Goal: Check status: Check status

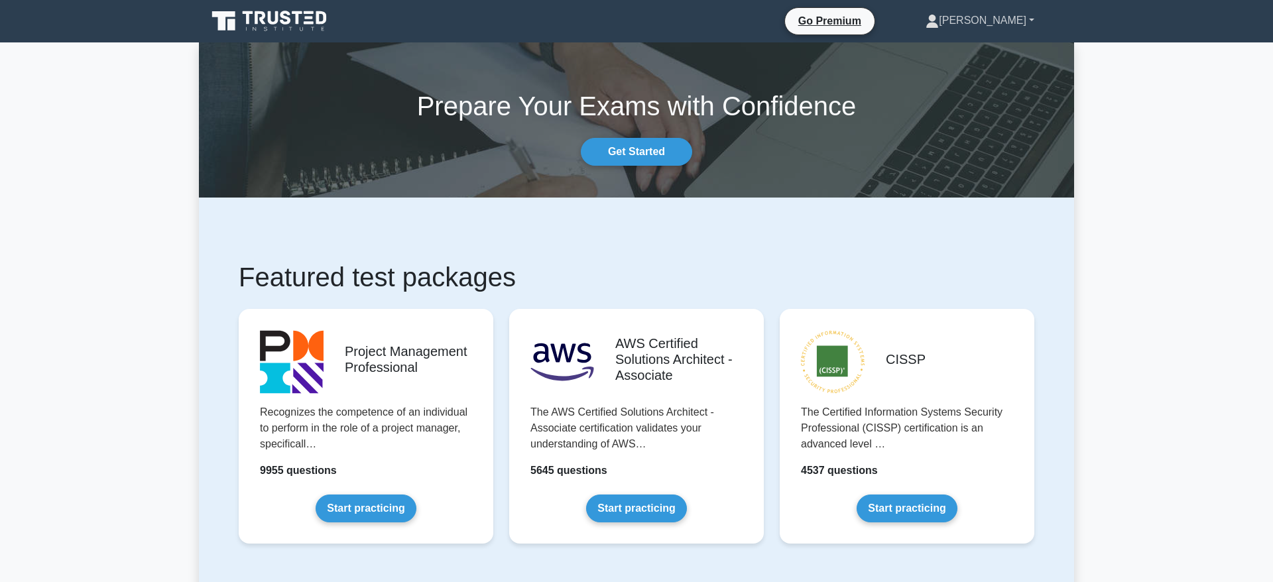
click at [1001, 32] on link "[PERSON_NAME]" at bounding box center [980, 20] width 172 height 27
click at [964, 52] on link "Profile" at bounding box center [947, 51] width 105 height 21
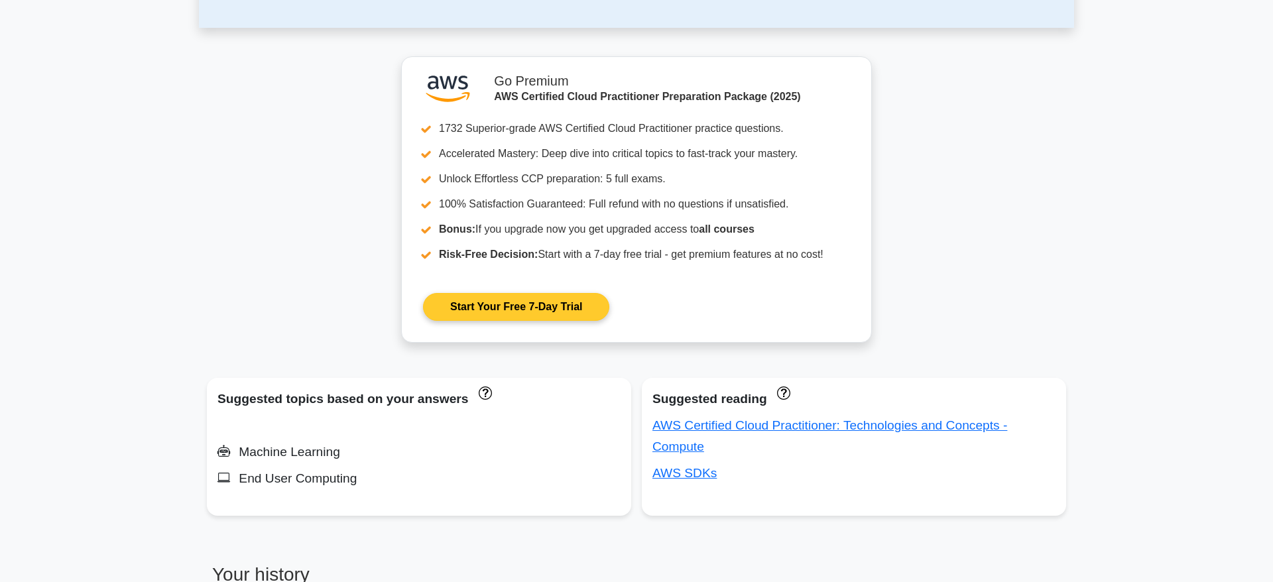
scroll to position [947, 0]
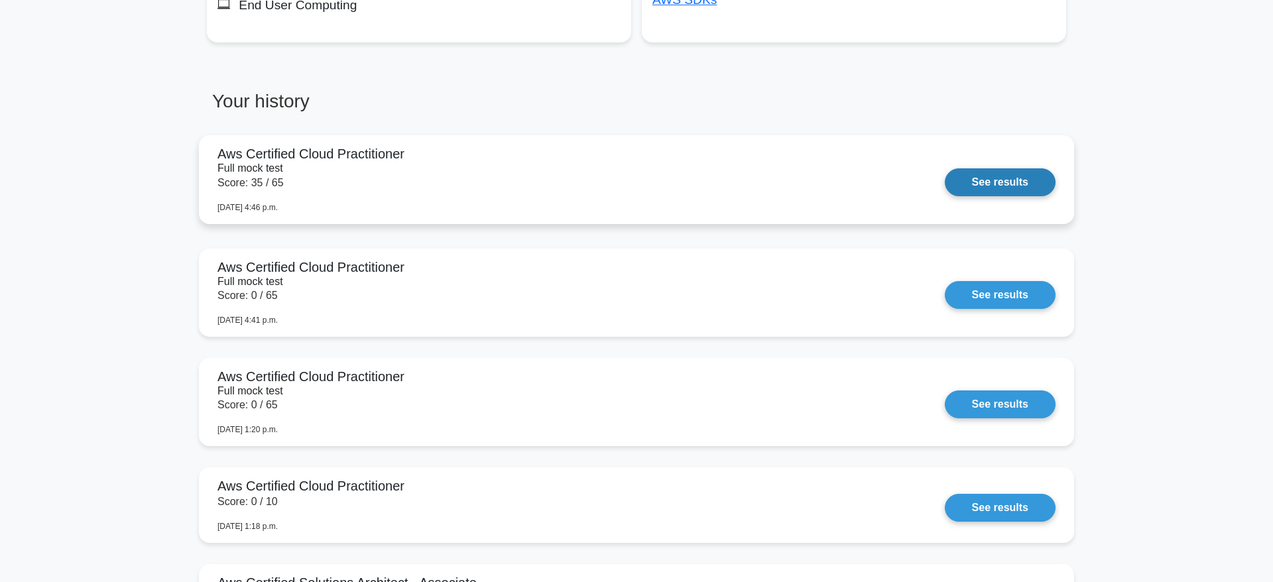
click at [993, 180] on link "See results" at bounding box center [1000, 182] width 111 height 28
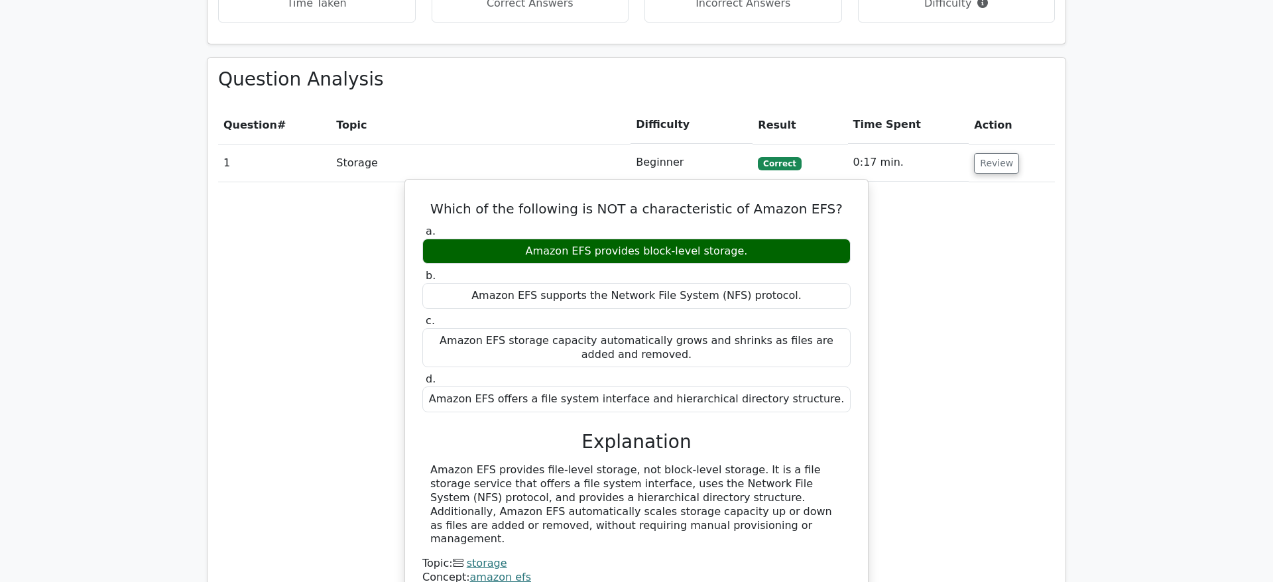
scroll to position [1218, 0]
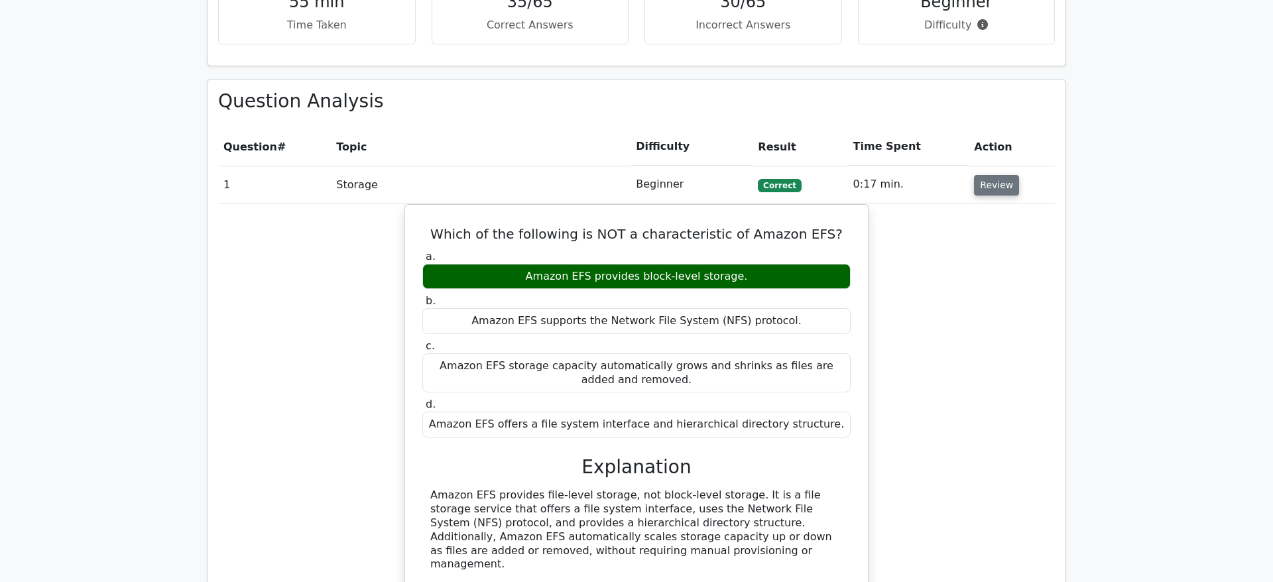
click at [989, 175] on button "Review" at bounding box center [996, 185] width 45 height 21
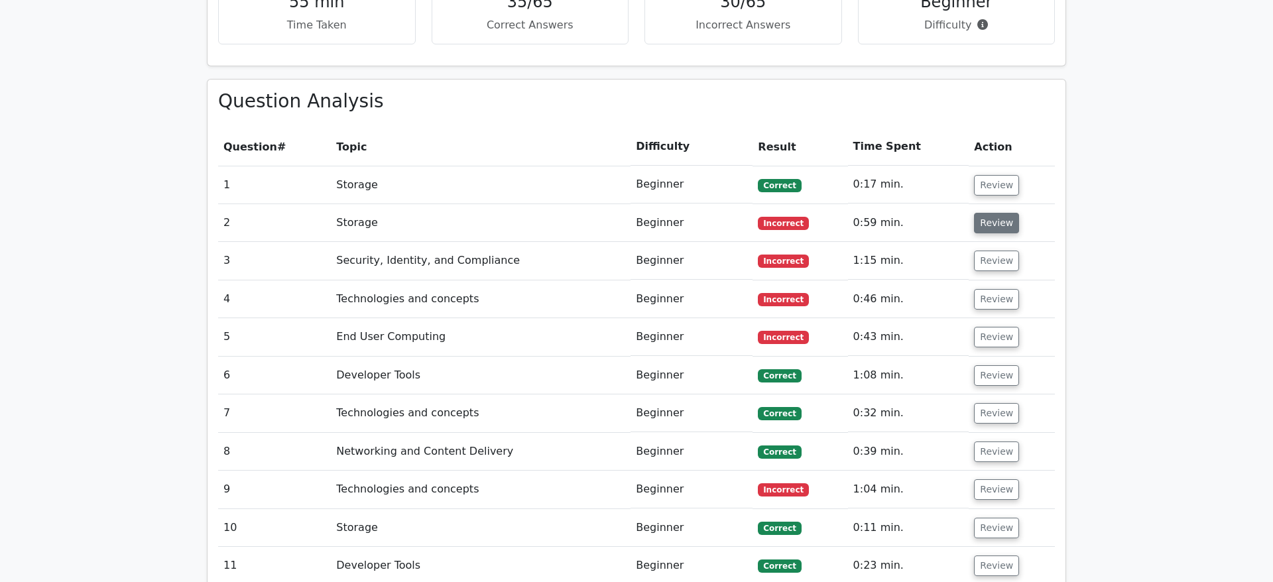
click at [982, 213] on button "Review" at bounding box center [996, 223] width 45 height 21
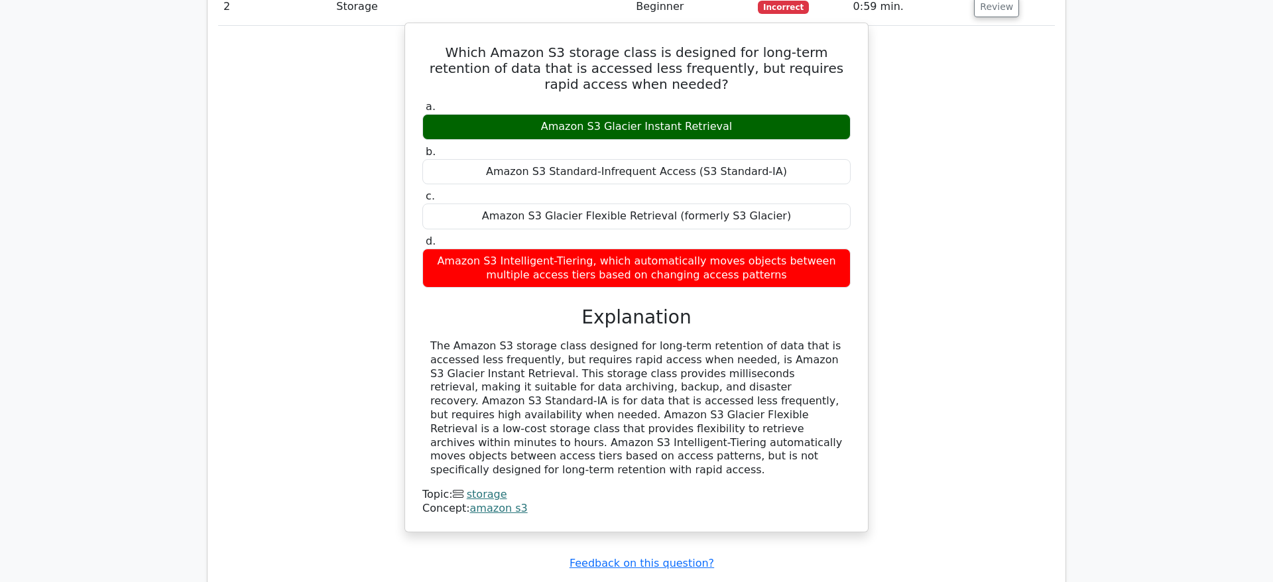
scroll to position [1353, 0]
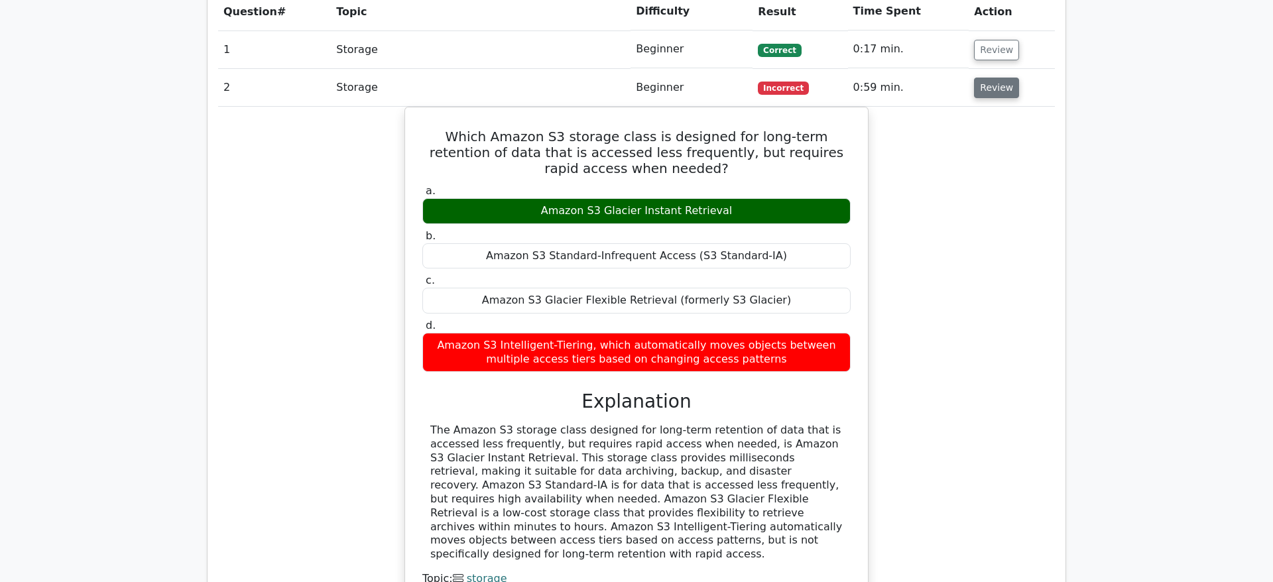
click at [975, 78] on button "Review" at bounding box center [996, 88] width 45 height 21
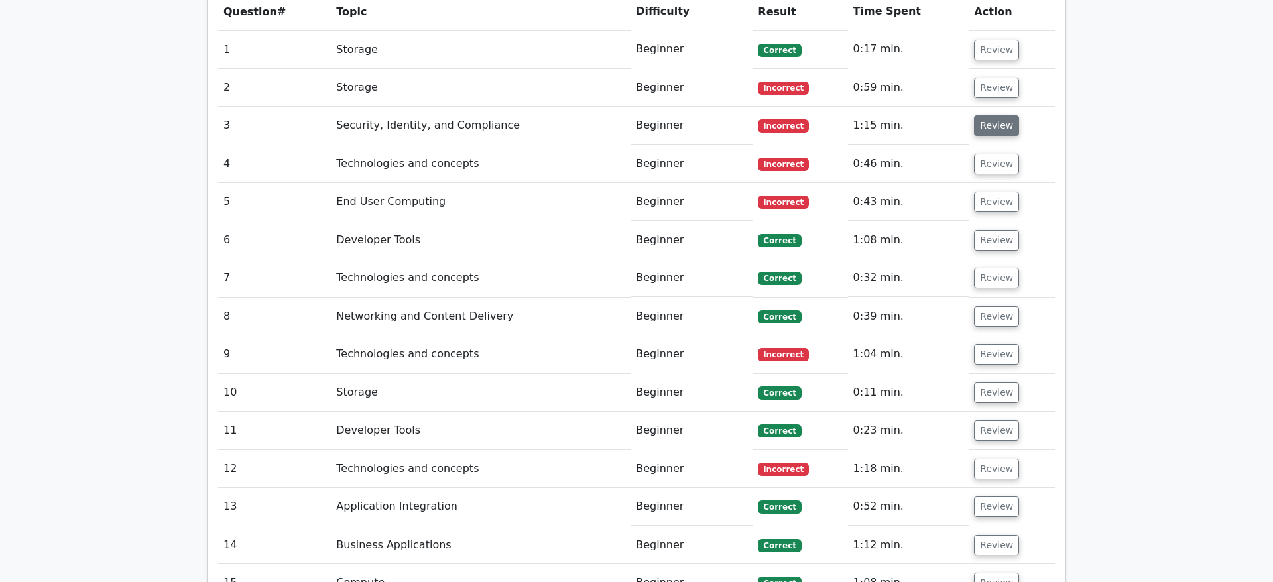
click at [987, 115] on button "Review" at bounding box center [996, 125] width 45 height 21
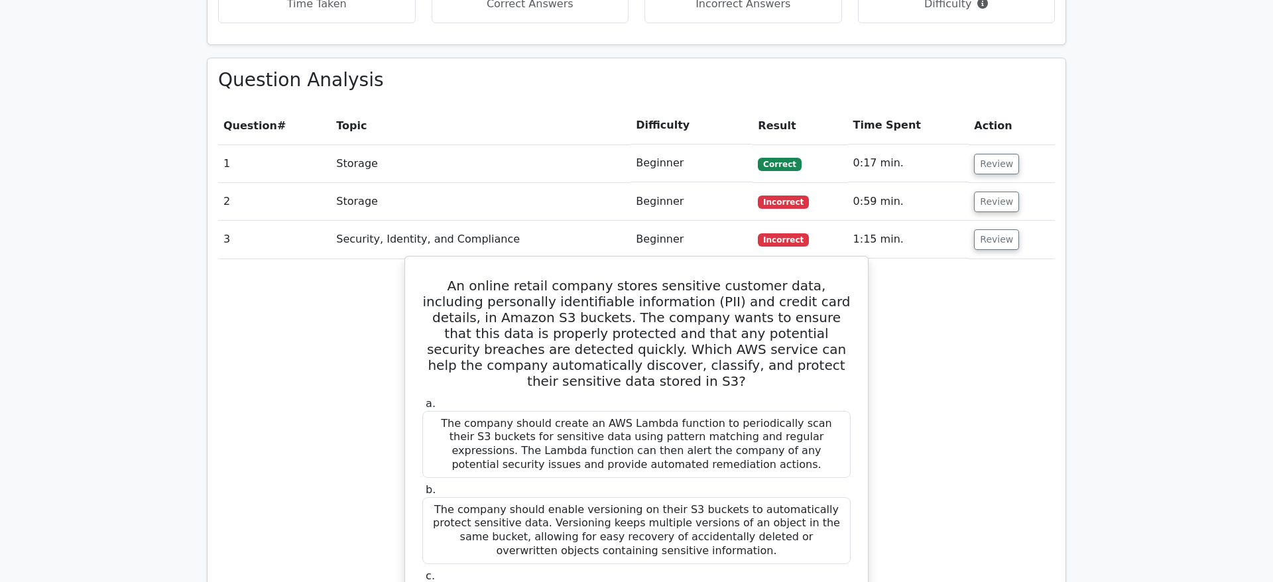
scroll to position [1218, 0]
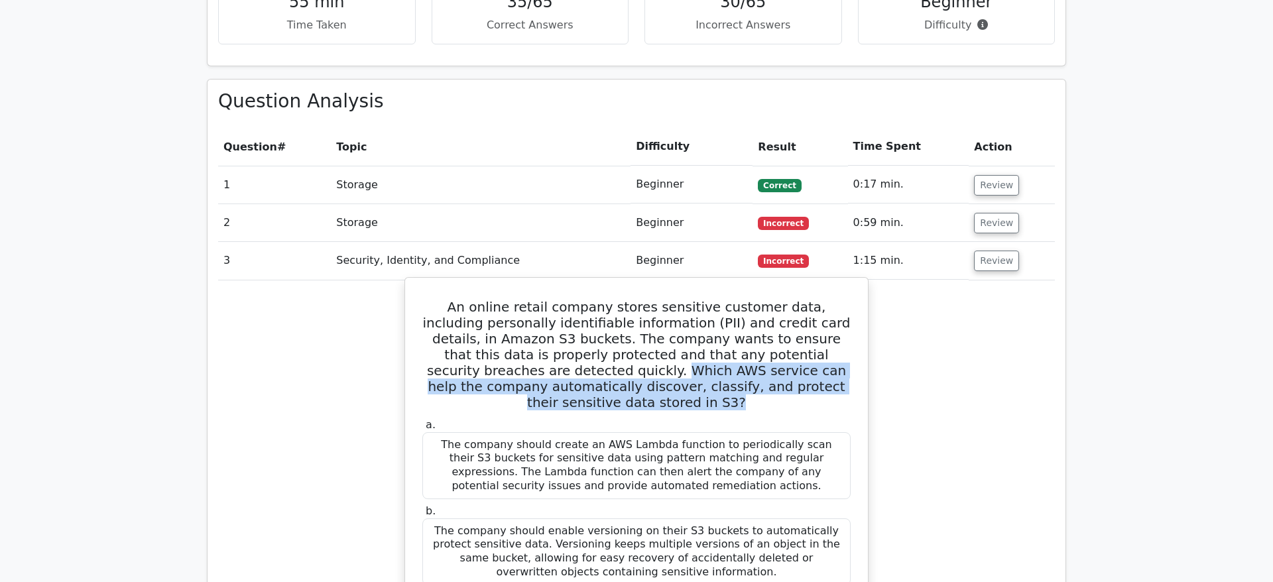
drag, startPoint x: 423, startPoint y: 316, endPoint x: 767, endPoint y: 334, distance: 344.0
click at [767, 334] on h5 "An online retail company stores sensitive customer data, including personally i…" at bounding box center [636, 354] width 431 height 111
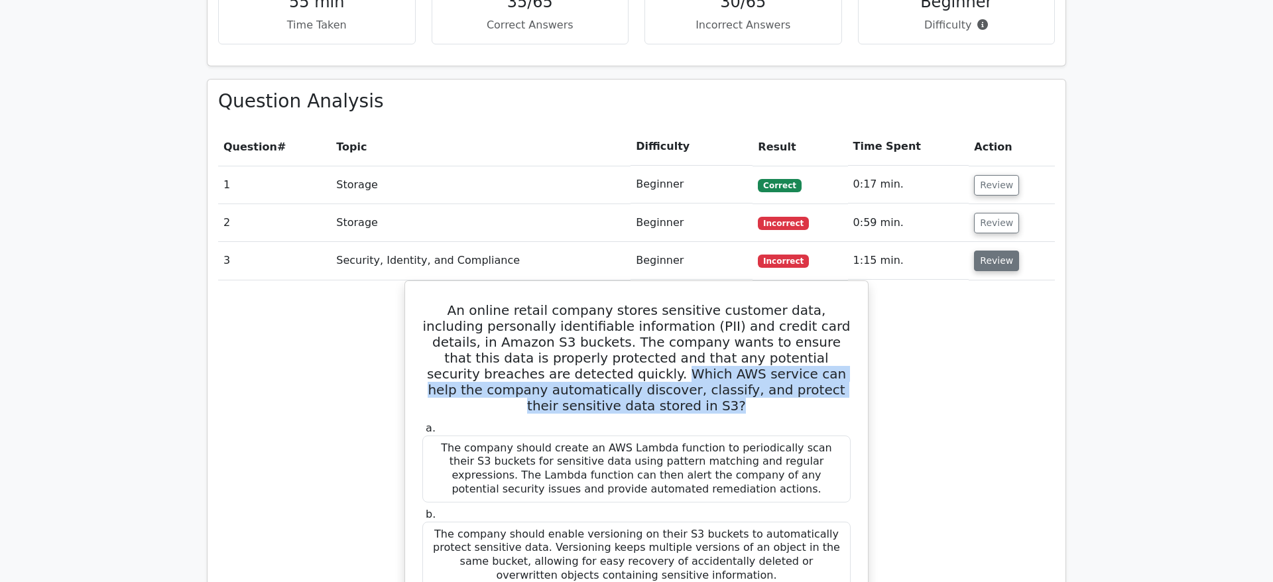
click at [985, 251] on button "Review" at bounding box center [996, 261] width 45 height 21
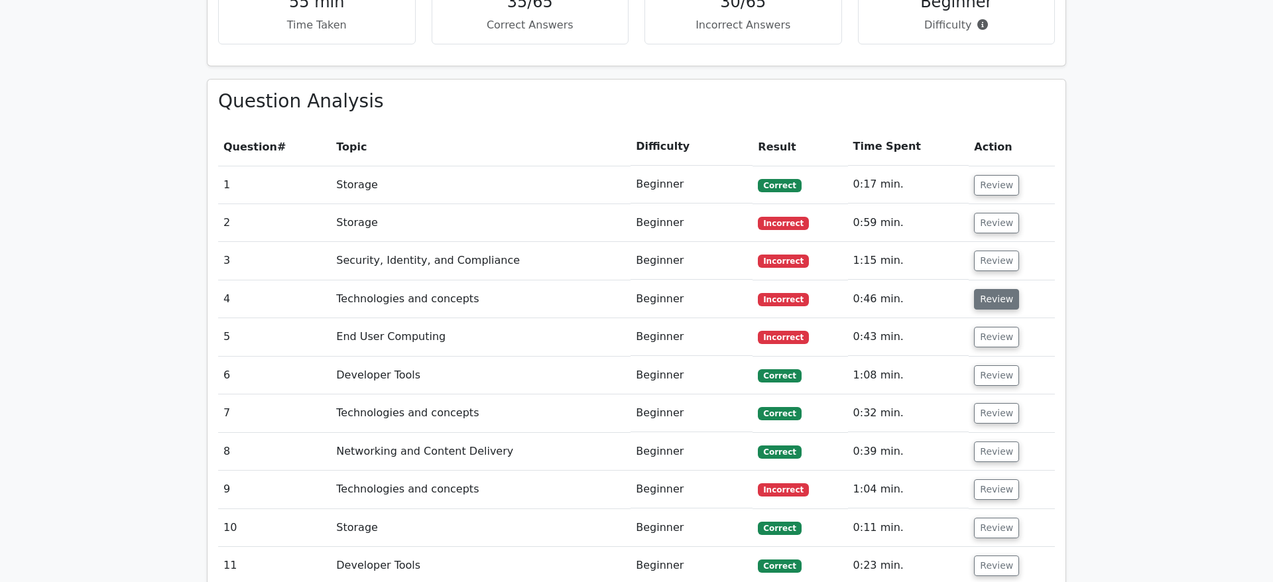
click at [981, 289] on button "Review" at bounding box center [996, 299] width 45 height 21
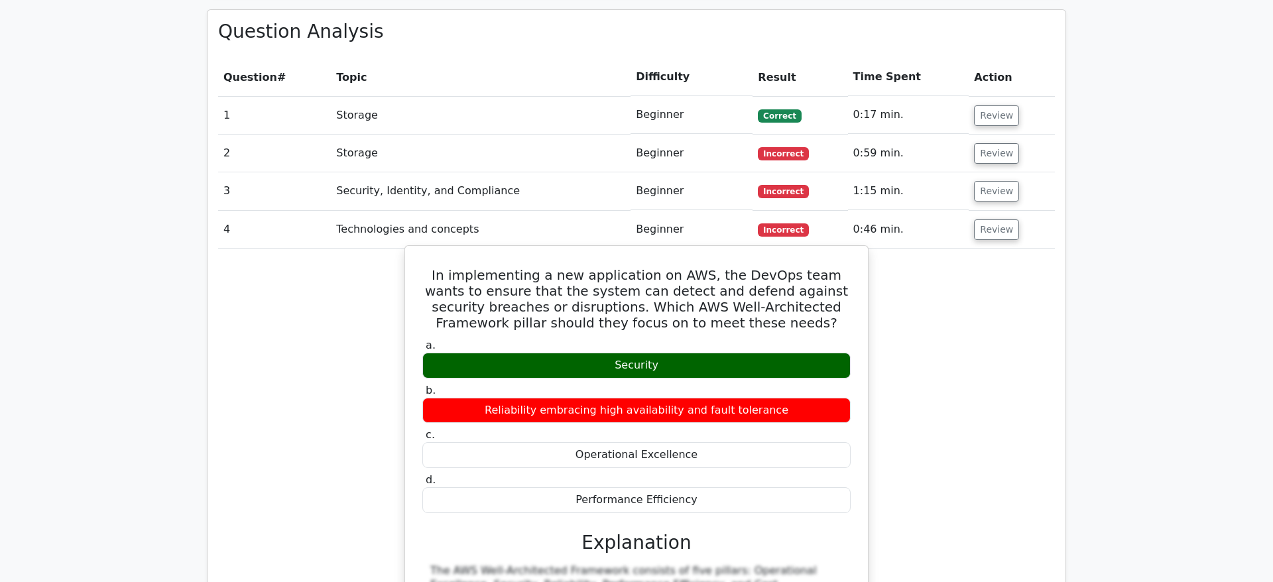
scroll to position [1285, 0]
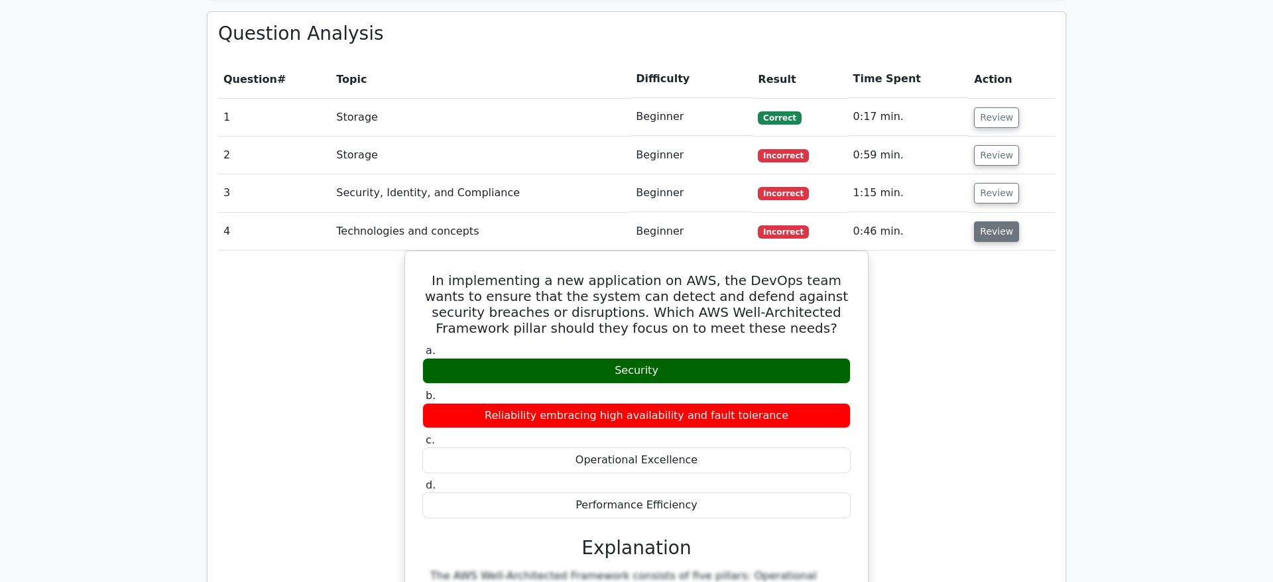
click at [989, 222] on button "Review" at bounding box center [996, 232] width 45 height 21
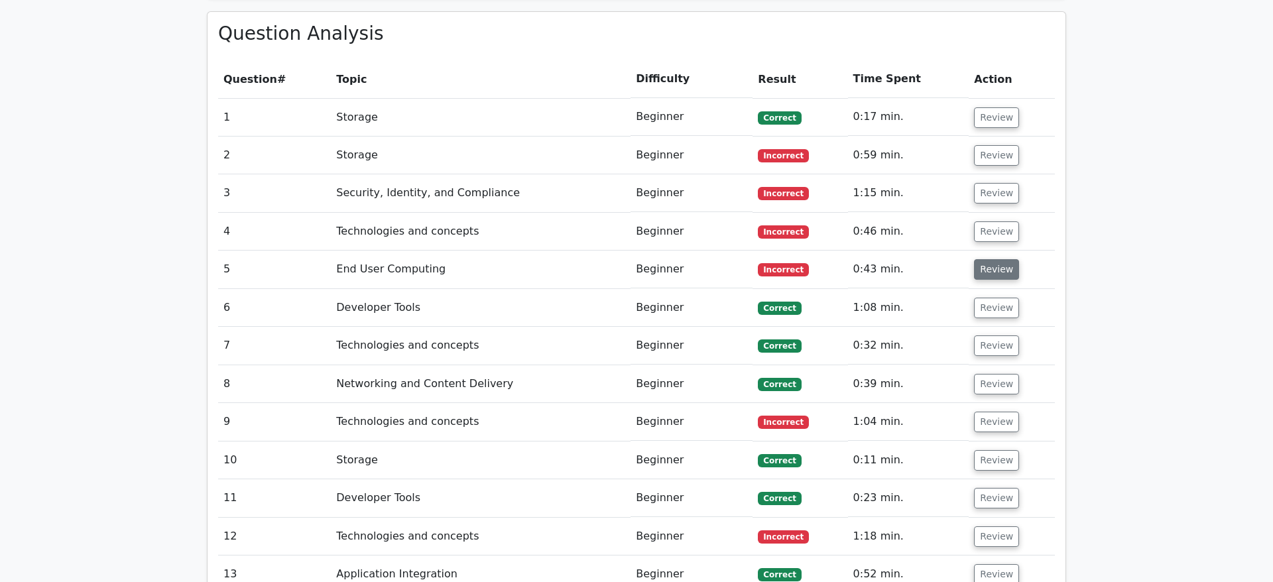
click at [992, 259] on button "Review" at bounding box center [996, 269] width 45 height 21
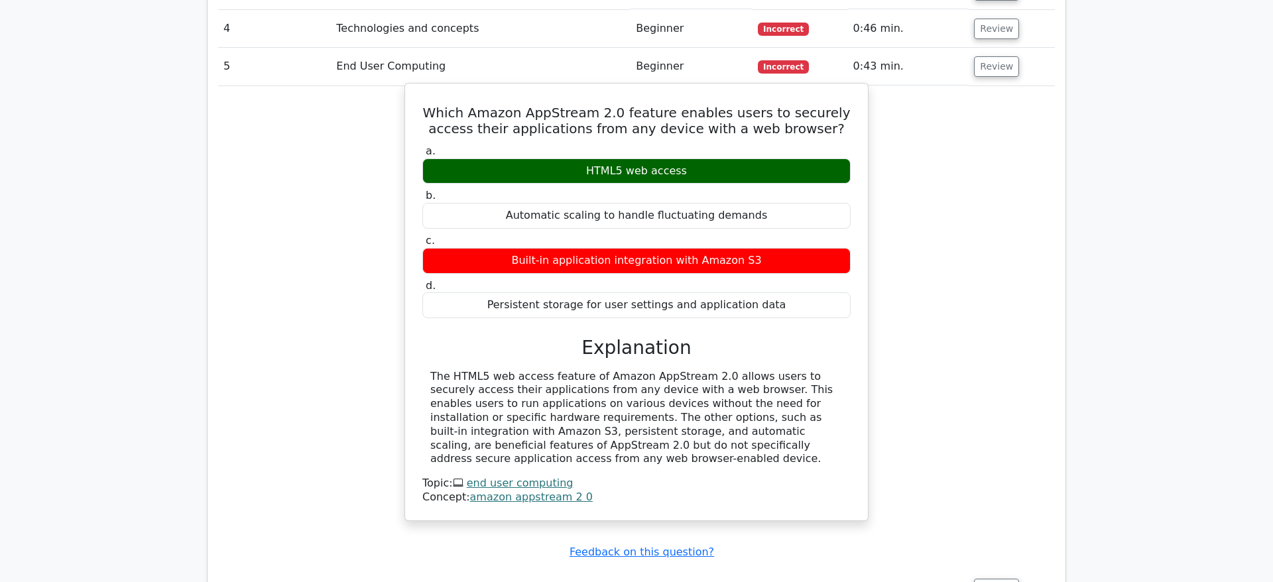
scroll to position [1218, 0]
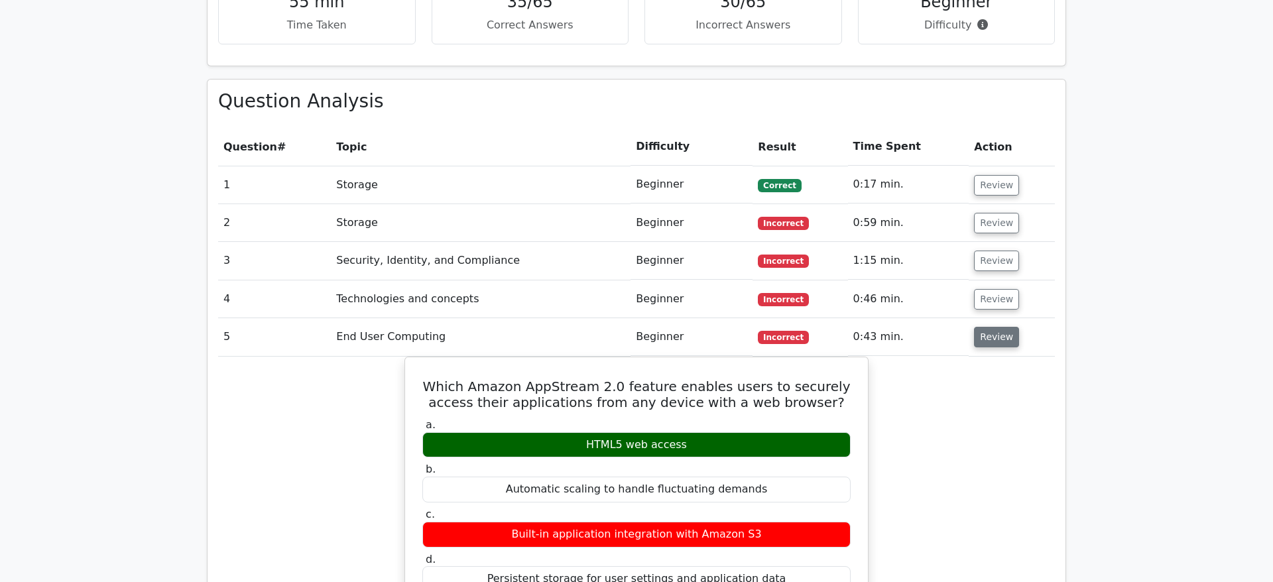
click at [988, 327] on button "Review" at bounding box center [996, 337] width 45 height 21
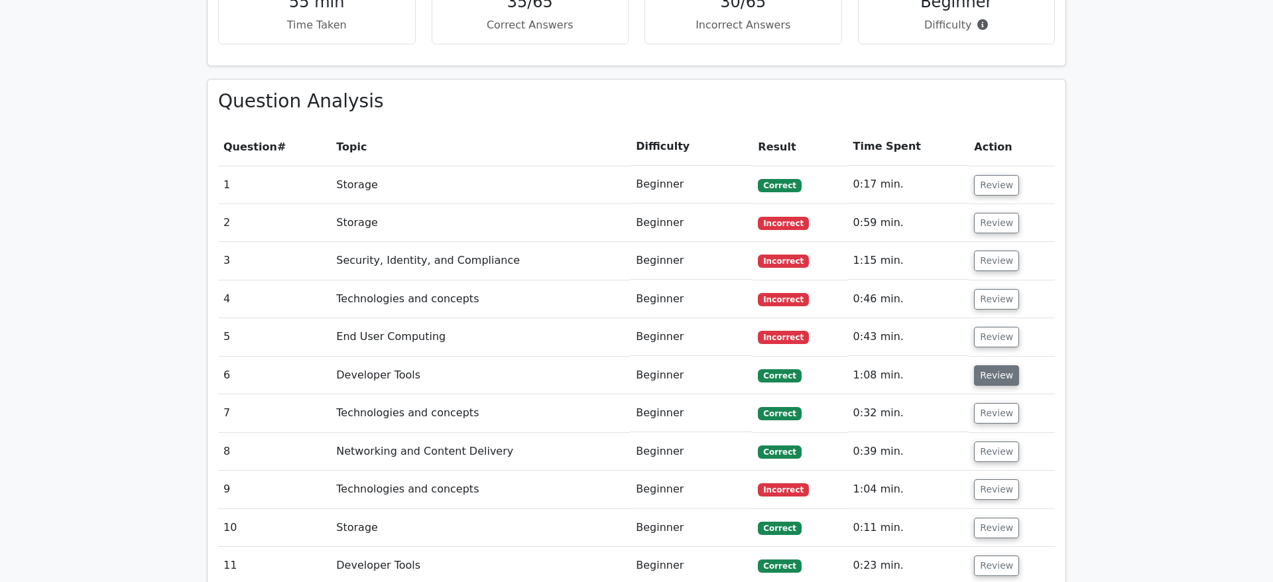
click at [985, 365] on button "Review" at bounding box center [996, 375] width 45 height 21
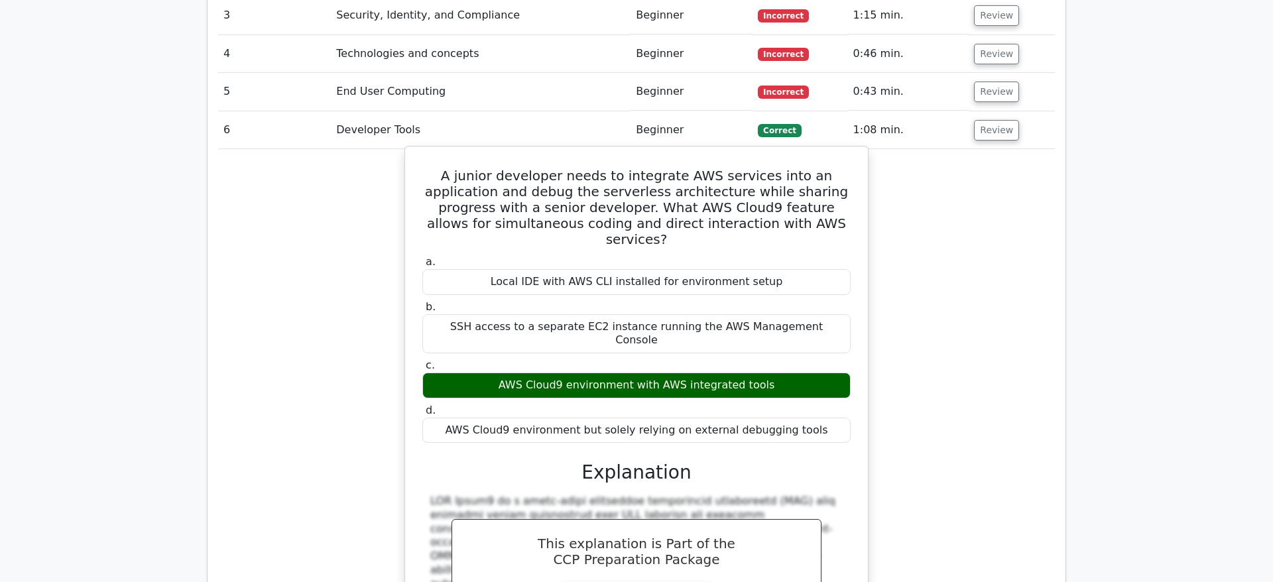
scroll to position [1488, 0]
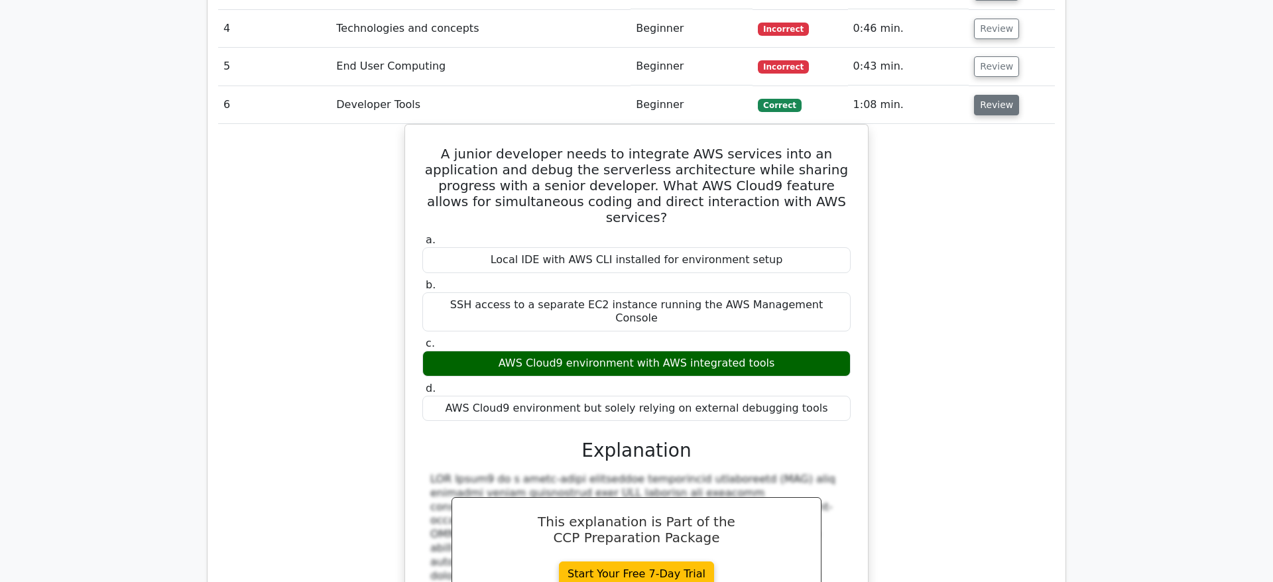
click at [995, 95] on button "Review" at bounding box center [996, 105] width 45 height 21
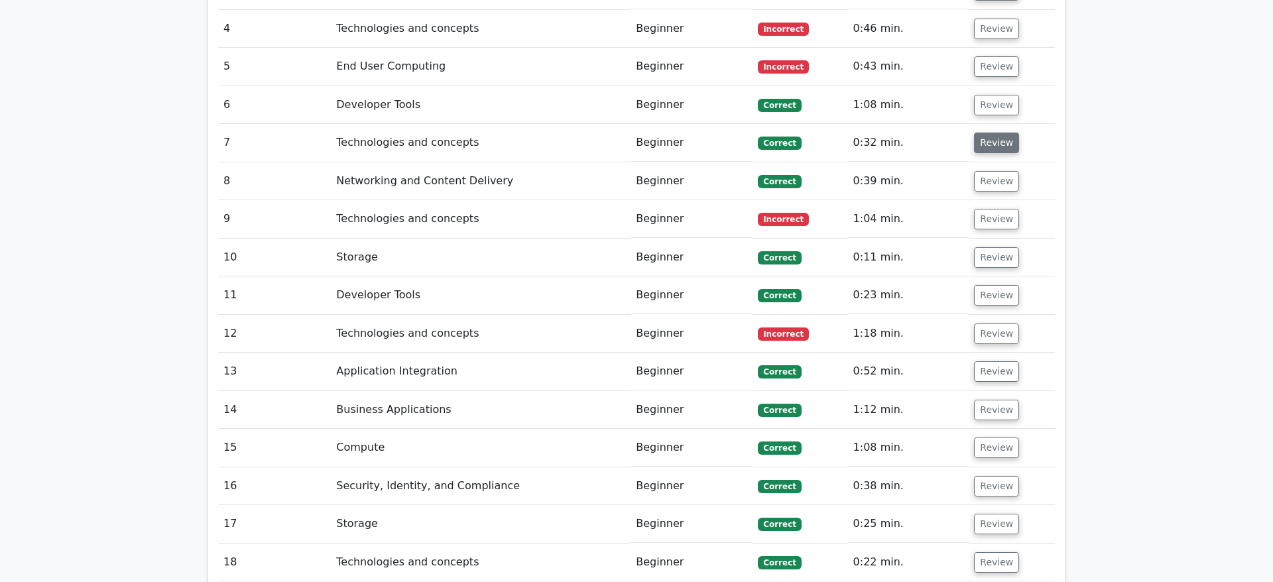
click at [987, 133] on button "Review" at bounding box center [996, 143] width 45 height 21
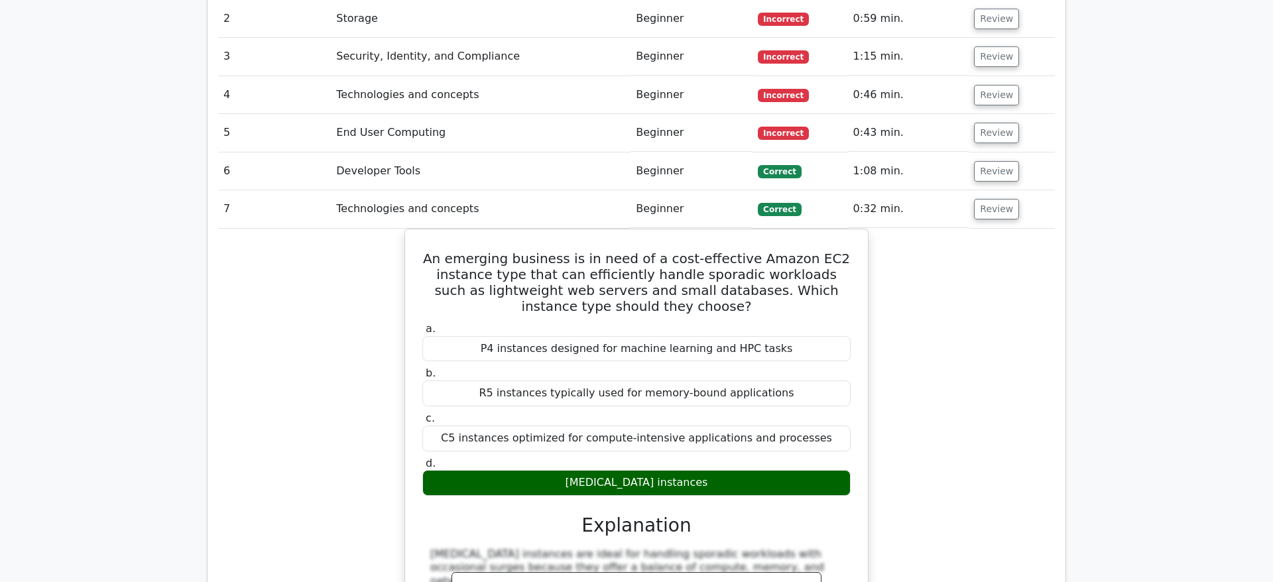
scroll to position [1421, 0]
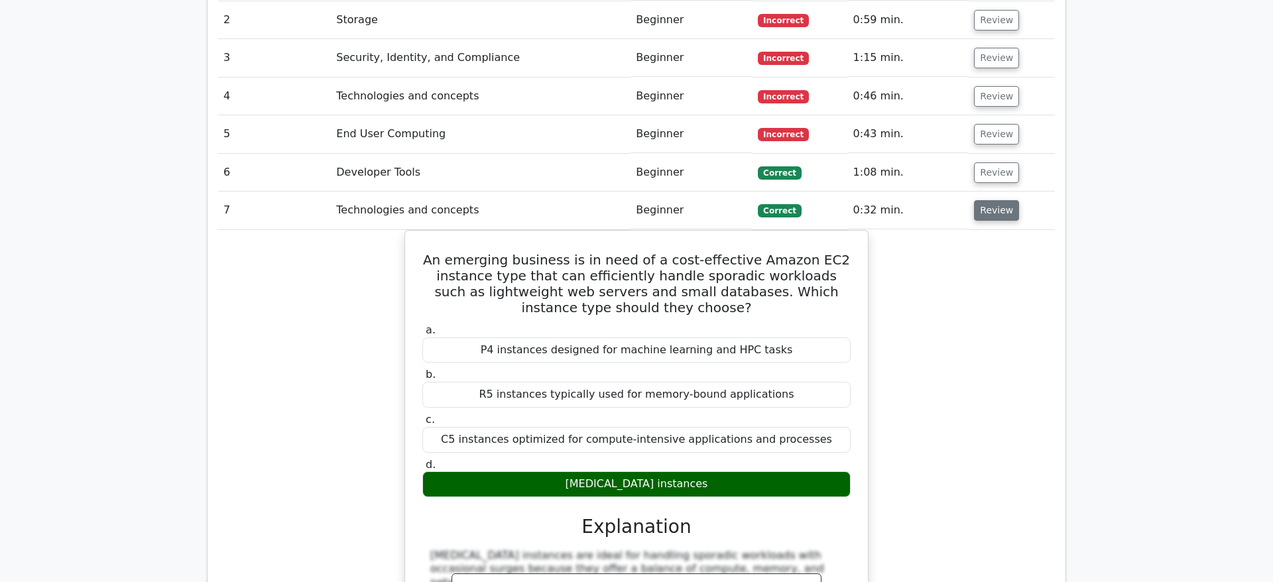
click at [999, 200] on button "Review" at bounding box center [996, 210] width 45 height 21
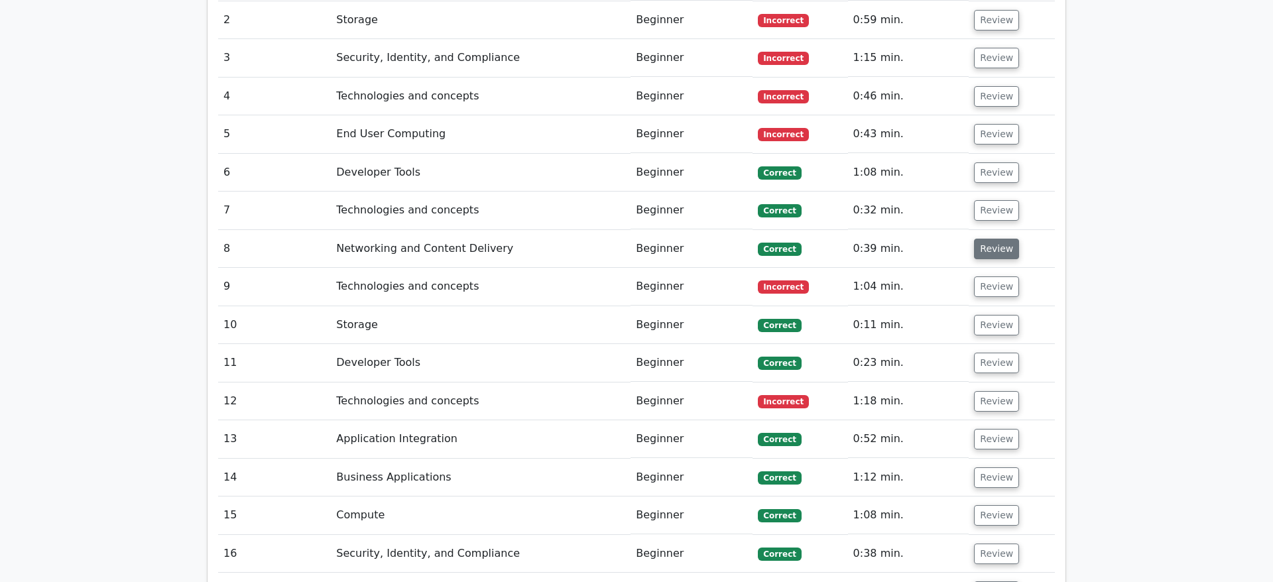
click at [990, 239] on button "Review" at bounding box center [996, 249] width 45 height 21
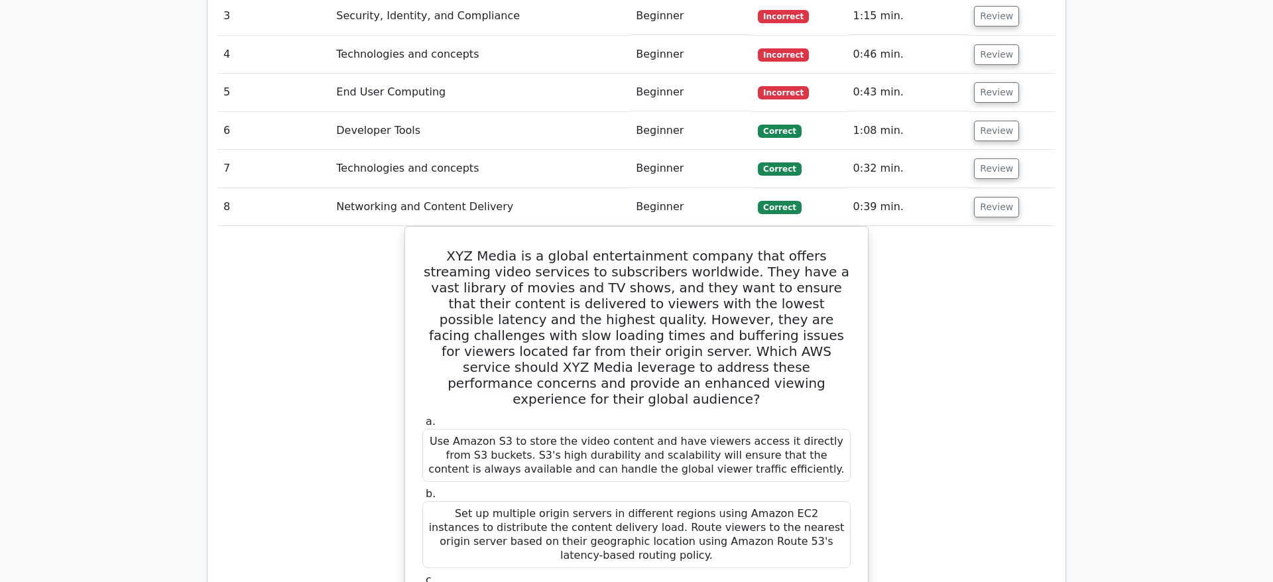
scroll to position [1488, 0]
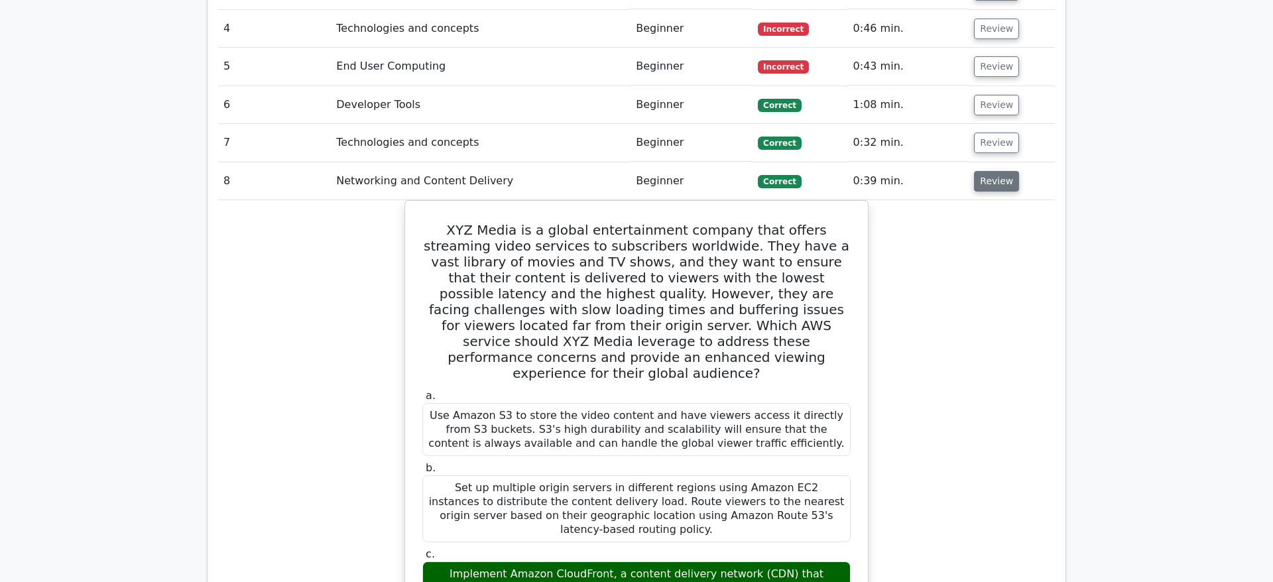
click at [994, 171] on button "Review" at bounding box center [996, 181] width 45 height 21
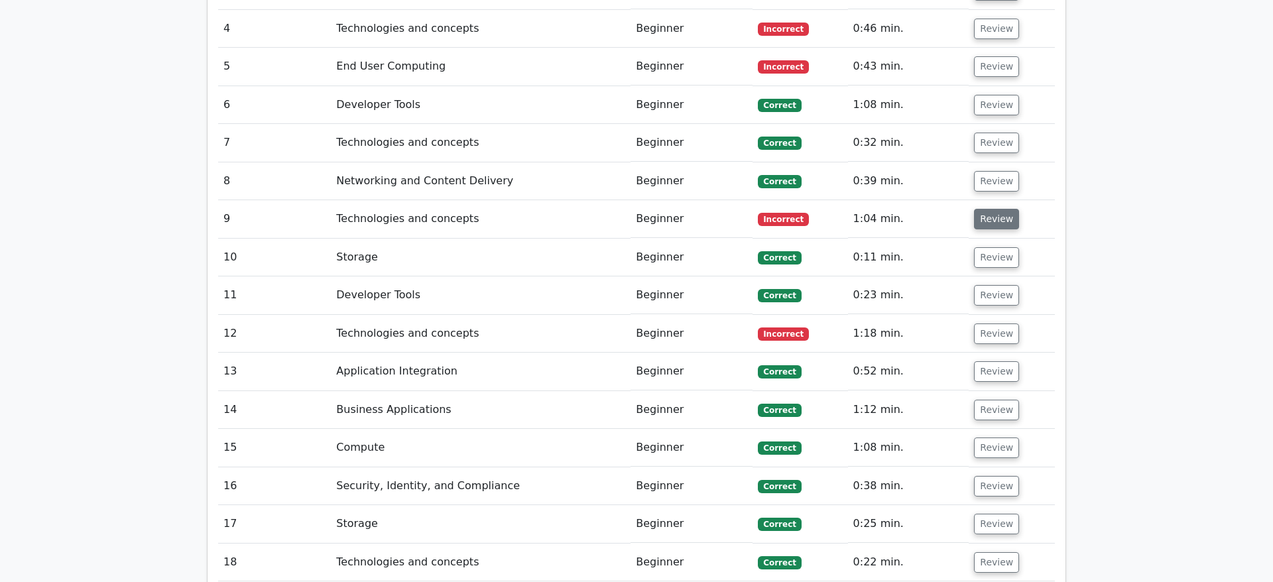
click at [986, 209] on button "Review" at bounding box center [996, 219] width 45 height 21
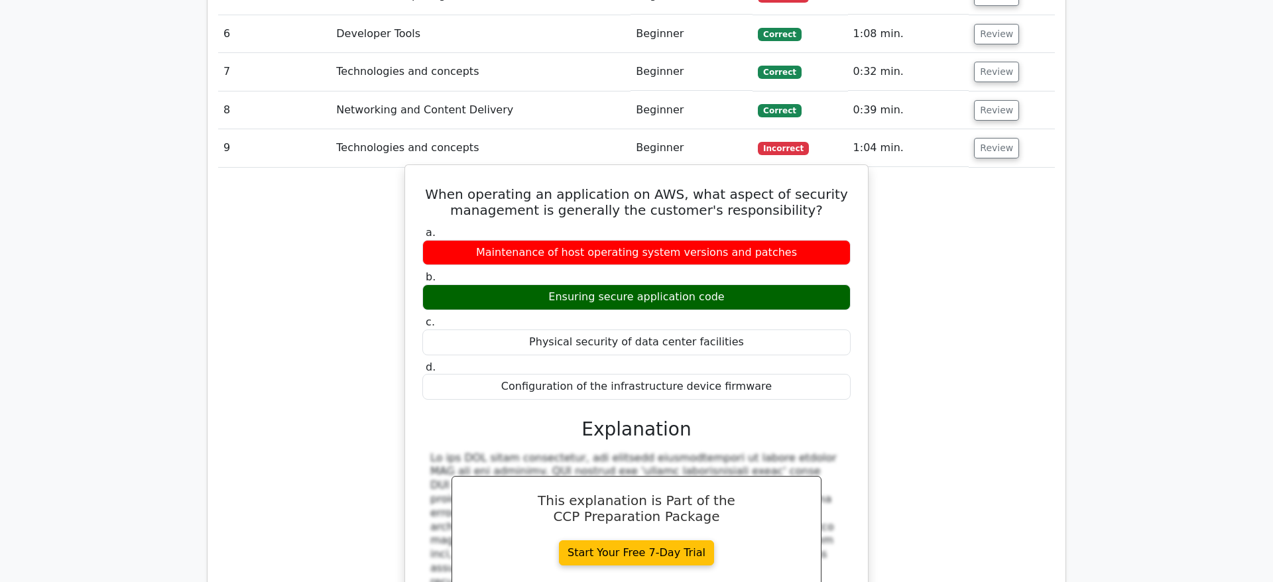
scroll to position [1556, 0]
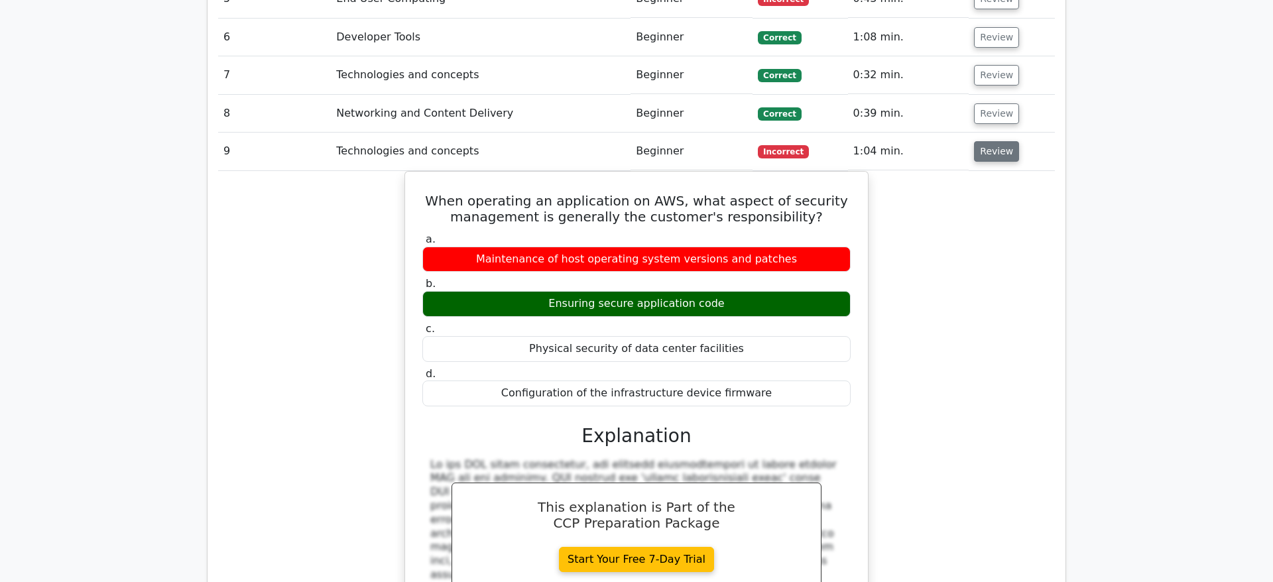
click at [1001, 141] on button "Review" at bounding box center [996, 151] width 45 height 21
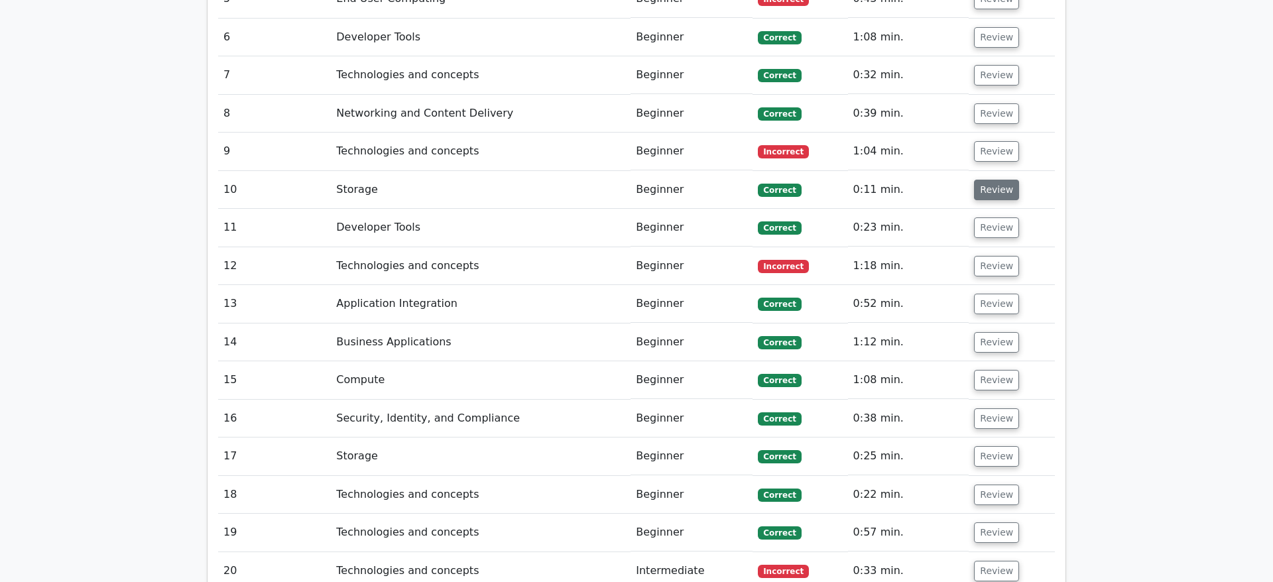
click at [990, 180] on button "Review" at bounding box center [996, 190] width 45 height 21
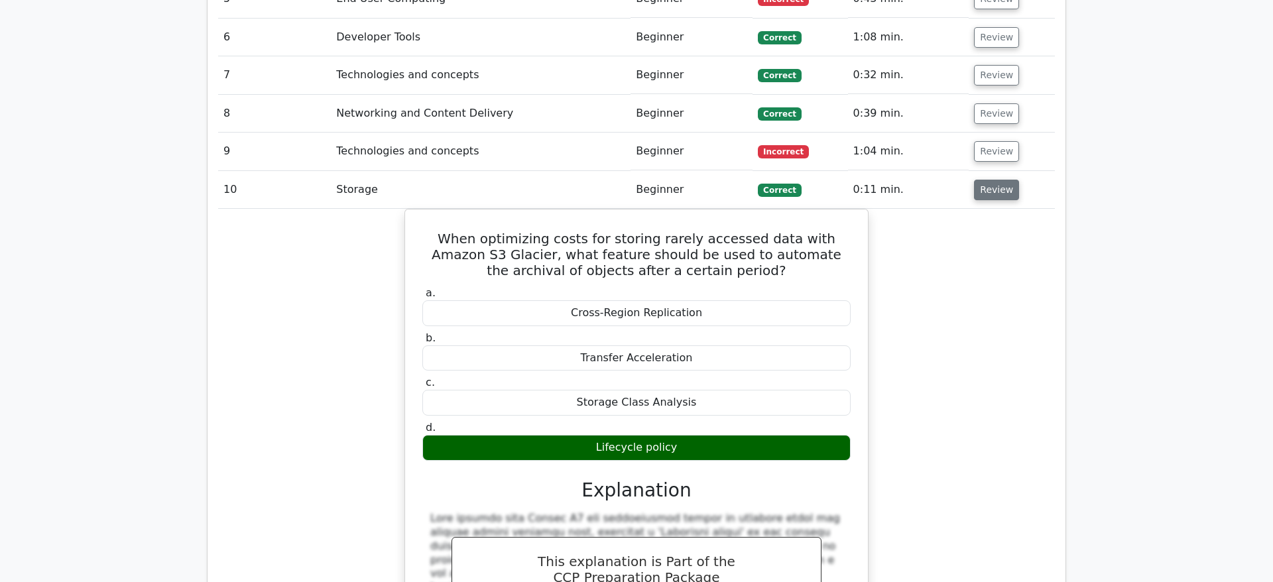
click at [982, 180] on button "Review" at bounding box center [996, 190] width 45 height 21
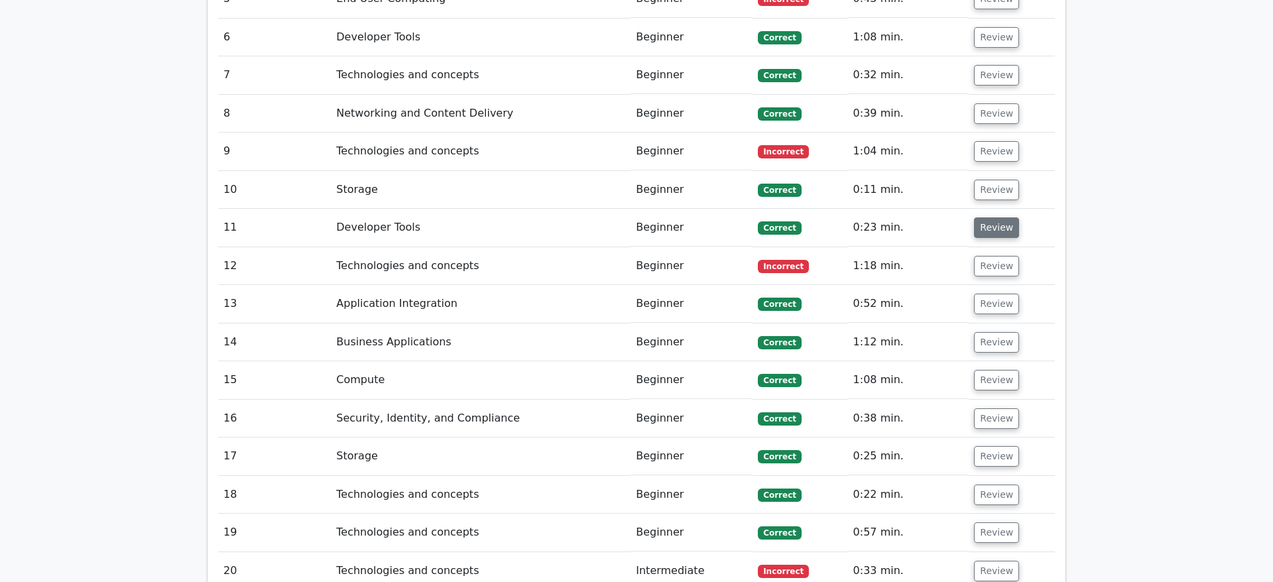
click at [989, 218] on button "Review" at bounding box center [996, 228] width 45 height 21
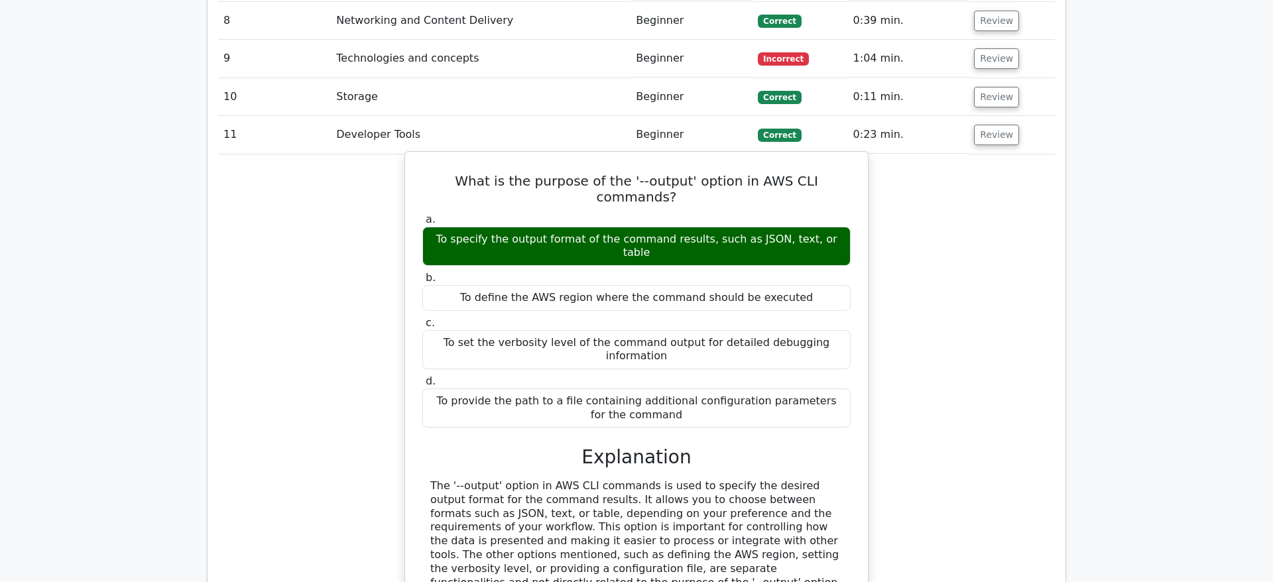
scroll to position [1623, 0]
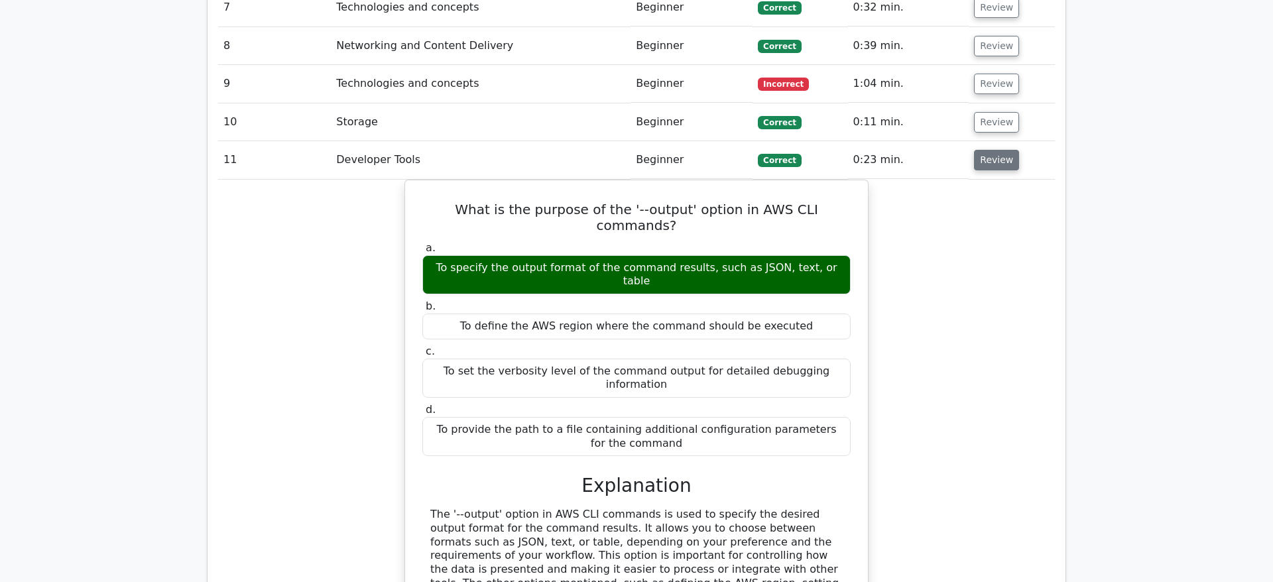
click at [987, 150] on button "Review" at bounding box center [996, 160] width 45 height 21
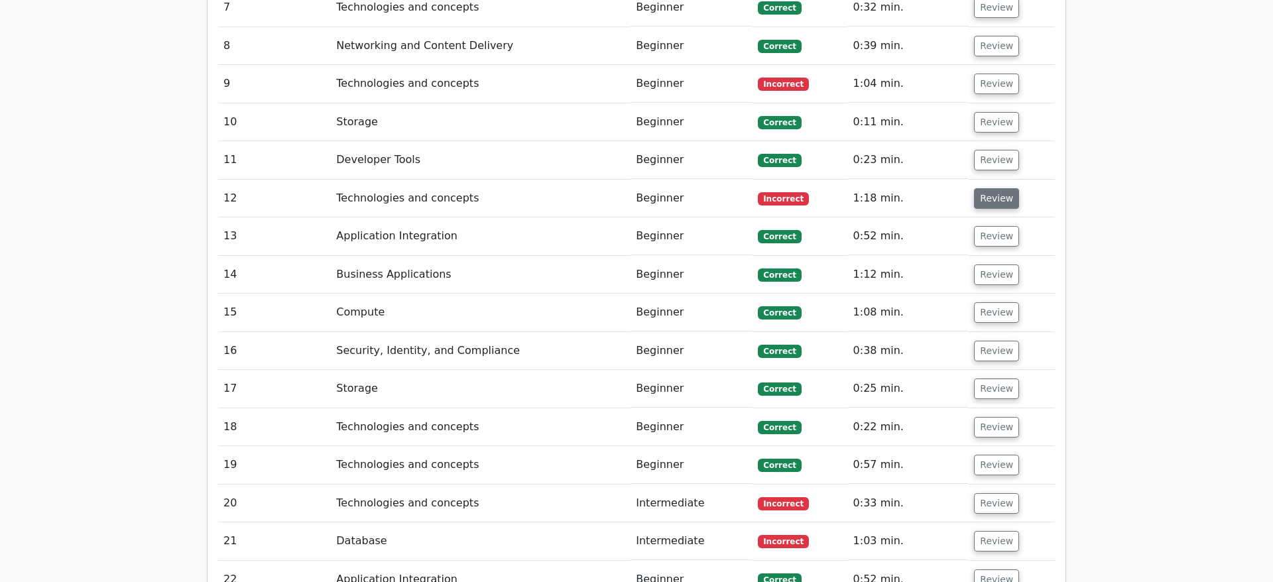
click at [985, 188] on button "Review" at bounding box center [996, 198] width 45 height 21
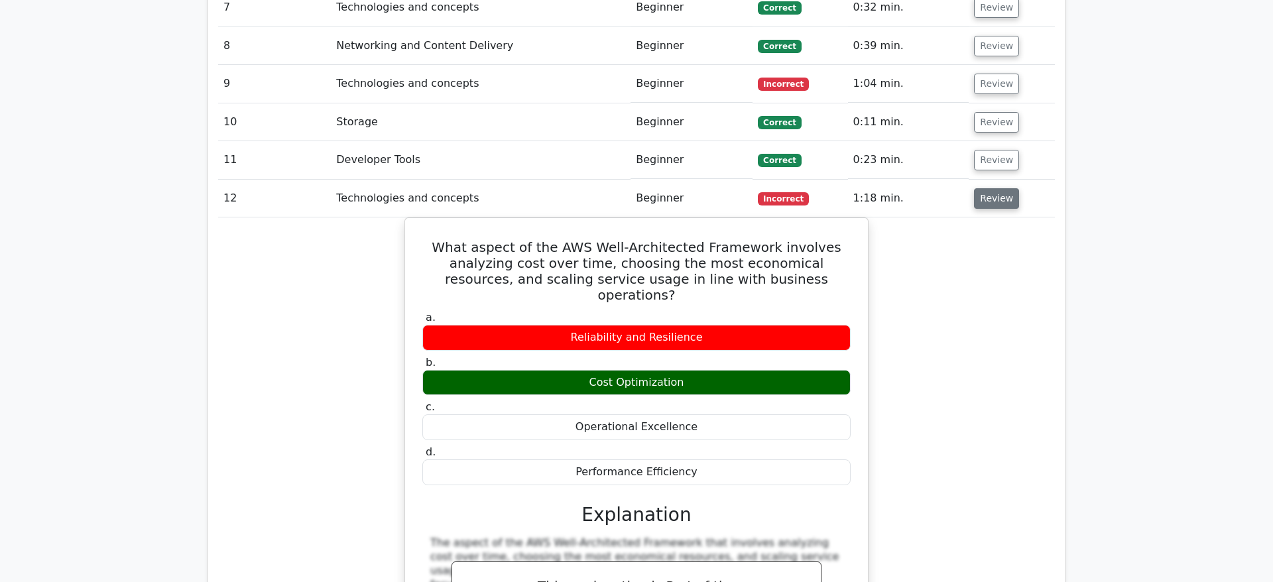
click at [991, 188] on button "Review" at bounding box center [996, 198] width 45 height 21
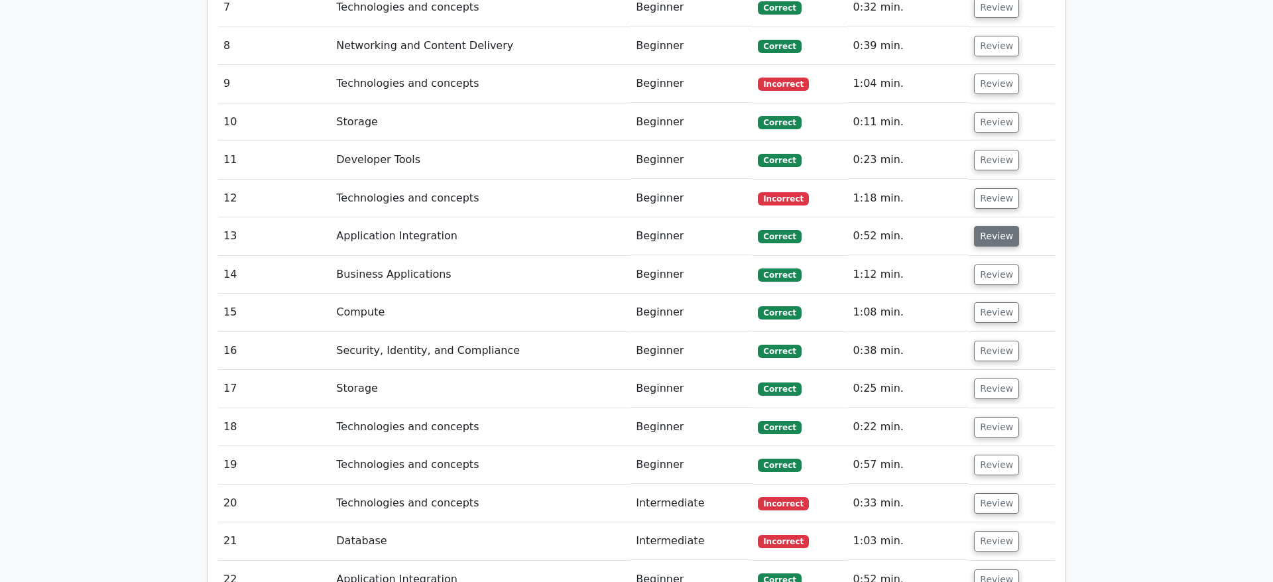
click at [985, 226] on button "Review" at bounding box center [996, 236] width 45 height 21
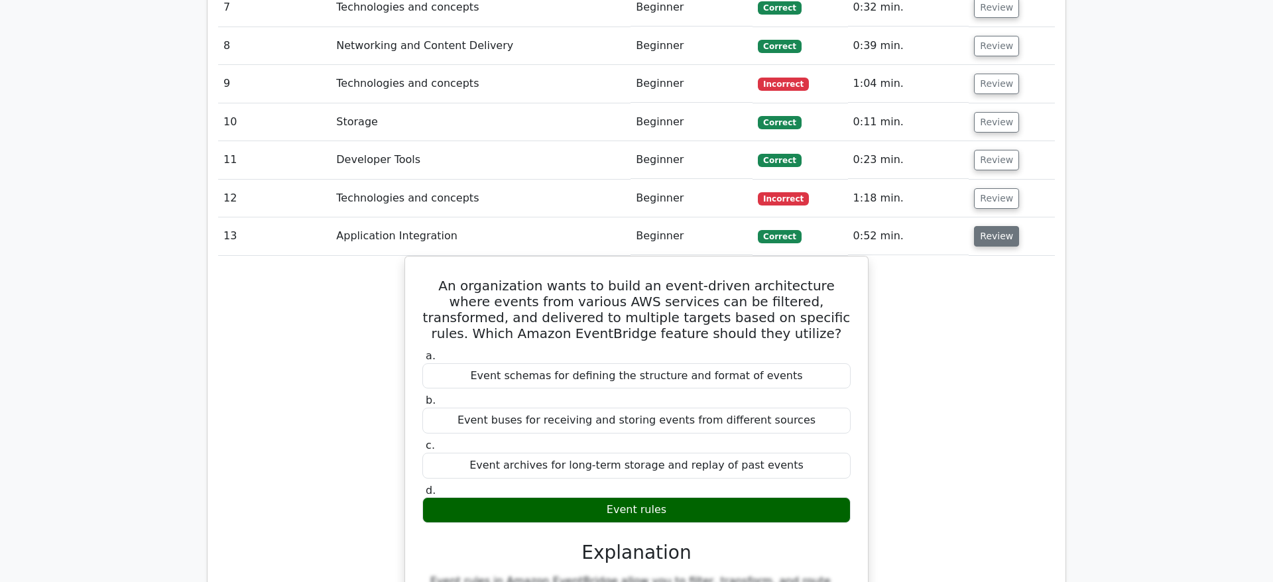
click at [992, 226] on button "Review" at bounding box center [996, 236] width 45 height 21
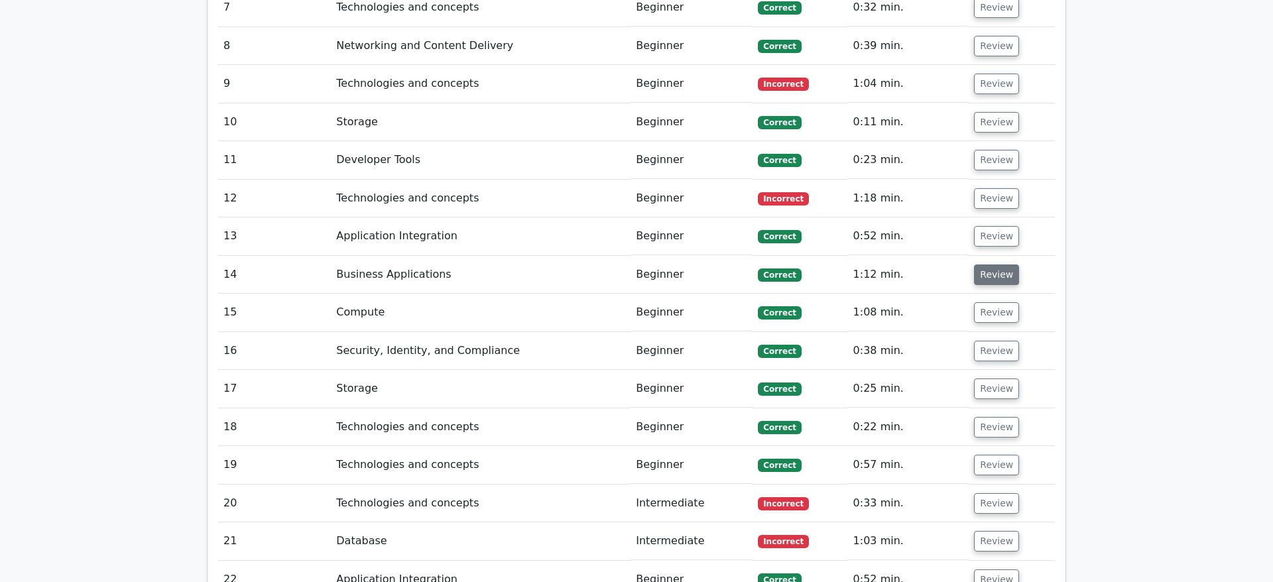
click at [998, 265] on button "Review" at bounding box center [996, 275] width 45 height 21
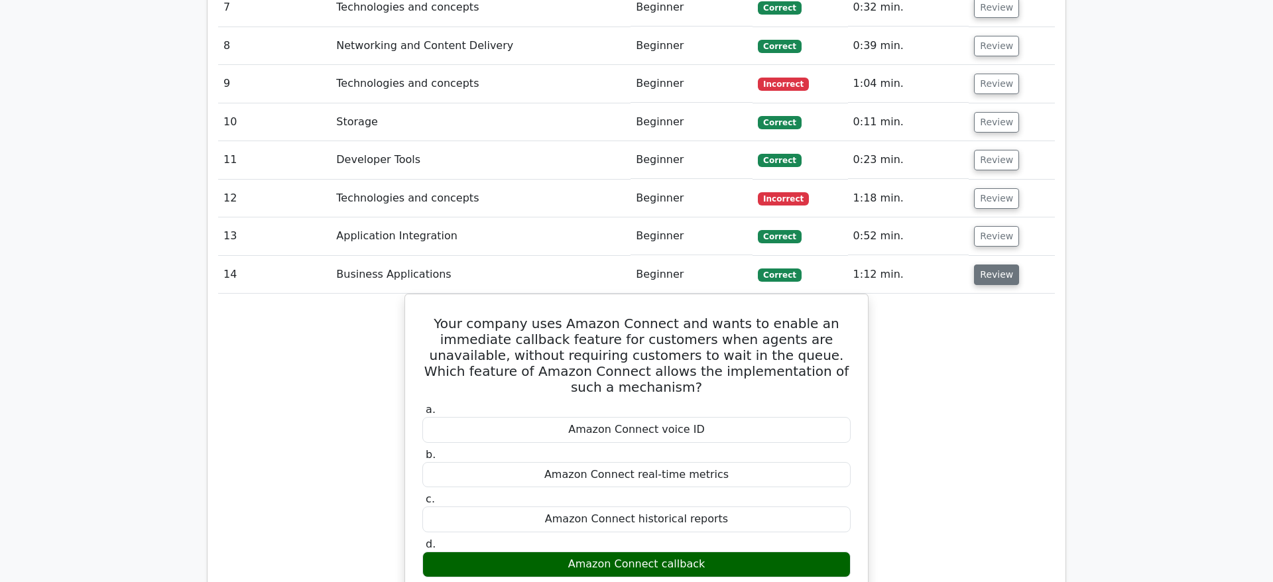
click at [996, 265] on button "Review" at bounding box center [996, 275] width 45 height 21
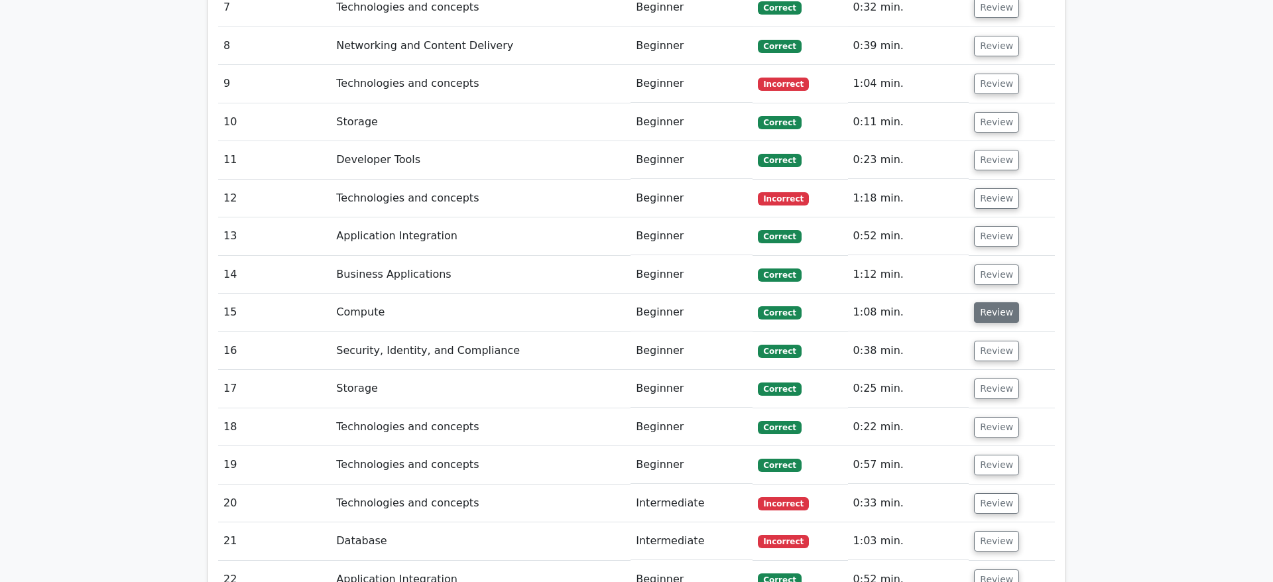
click at [991, 302] on button "Review" at bounding box center [996, 312] width 45 height 21
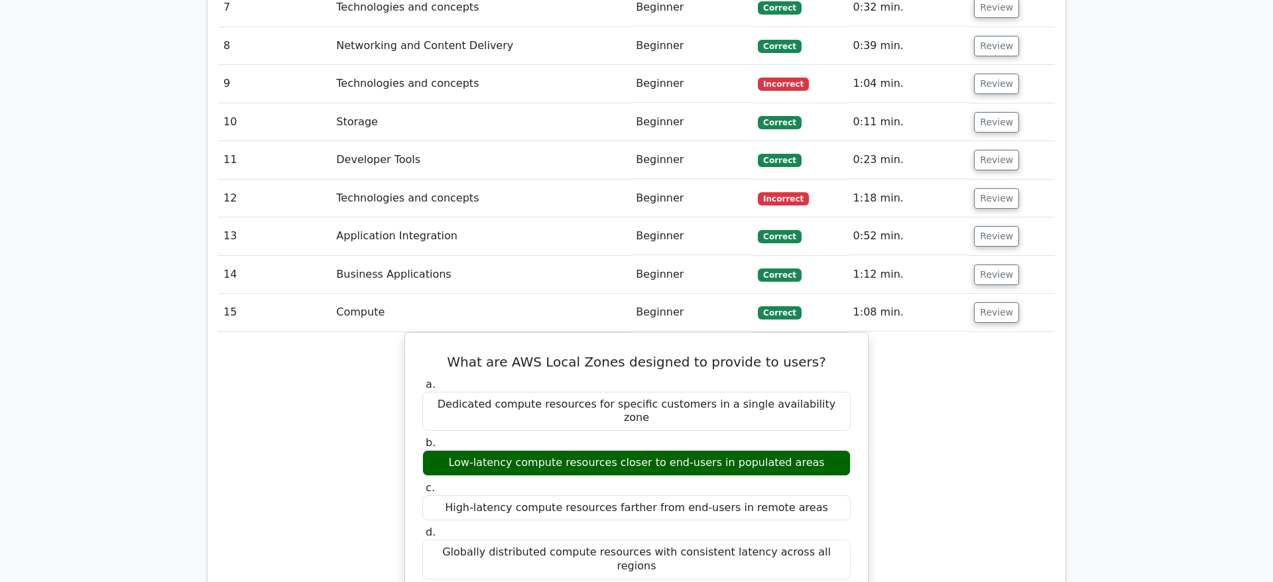
scroll to position [1691, 0]
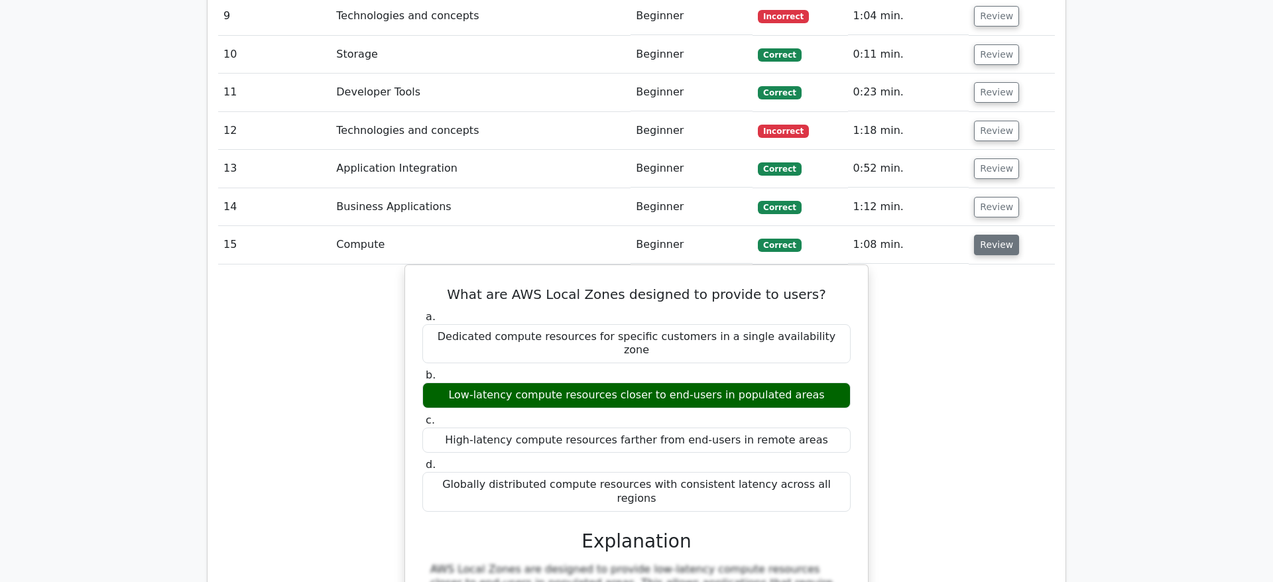
click at [999, 235] on button "Review" at bounding box center [996, 245] width 45 height 21
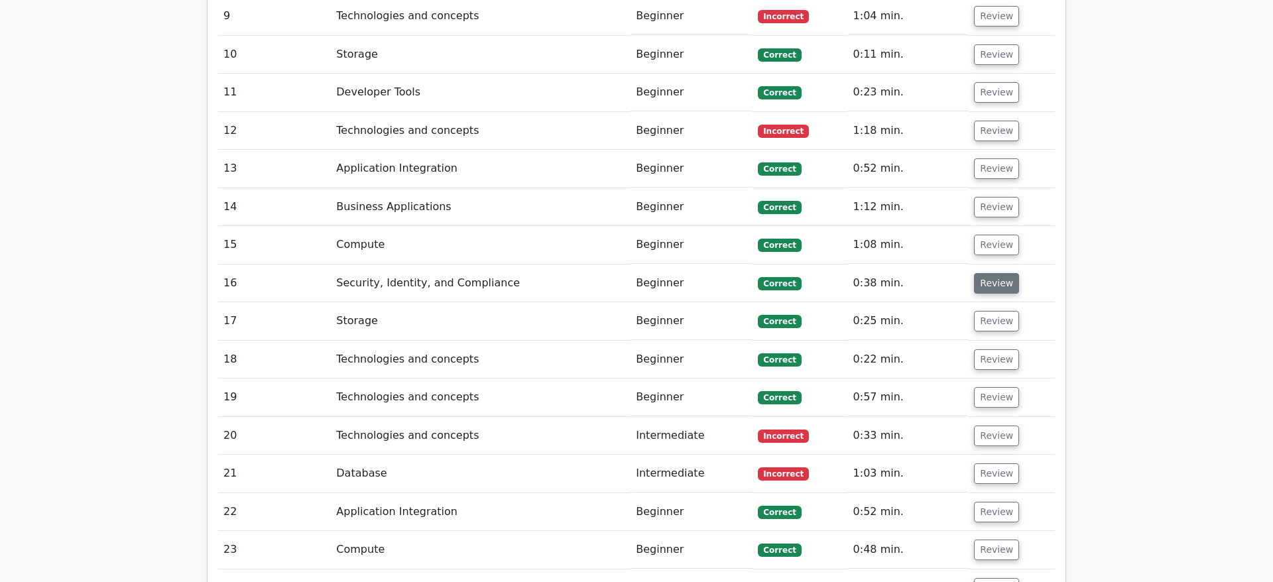
click at [986, 273] on button "Review" at bounding box center [996, 283] width 45 height 21
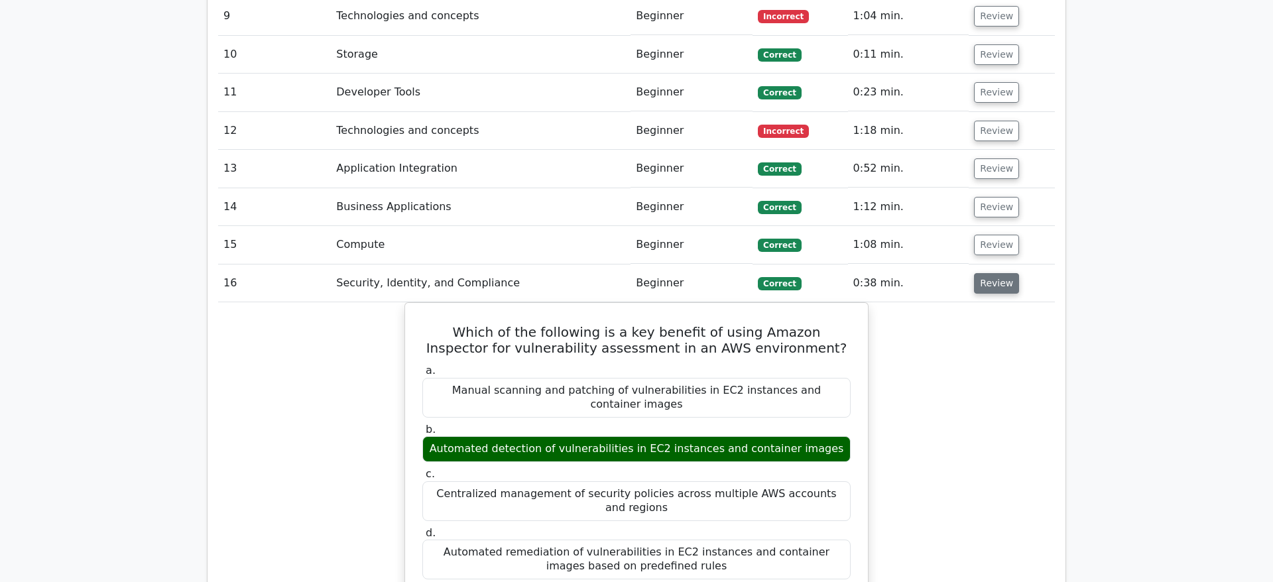
click at [1001, 273] on button "Review" at bounding box center [996, 283] width 45 height 21
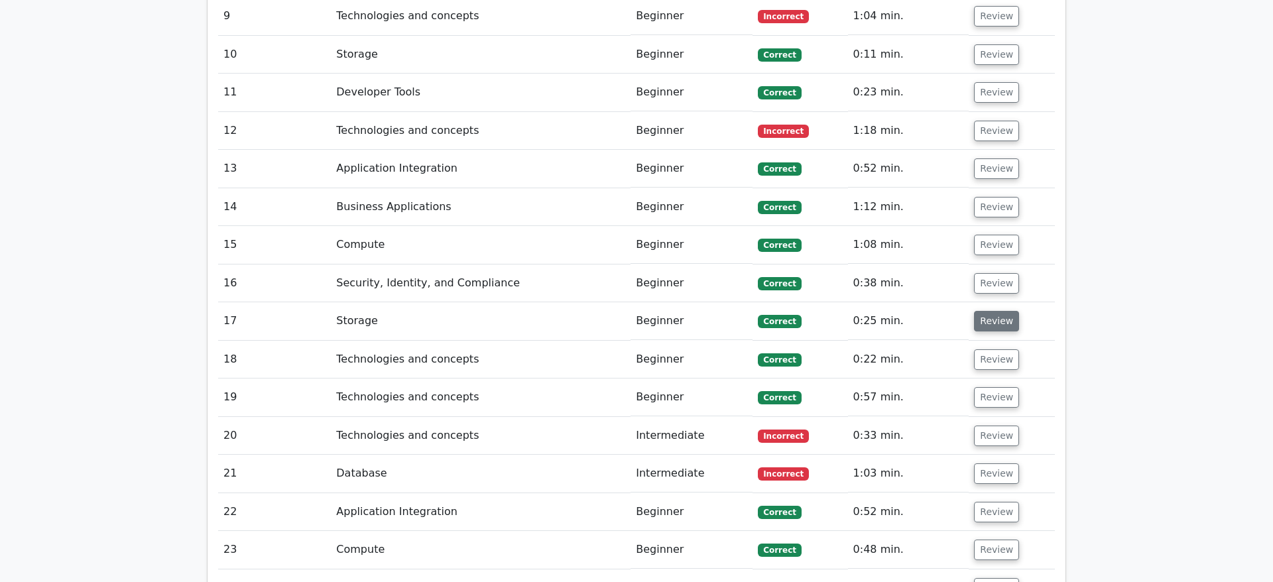
click at [987, 311] on button "Review" at bounding box center [996, 321] width 45 height 21
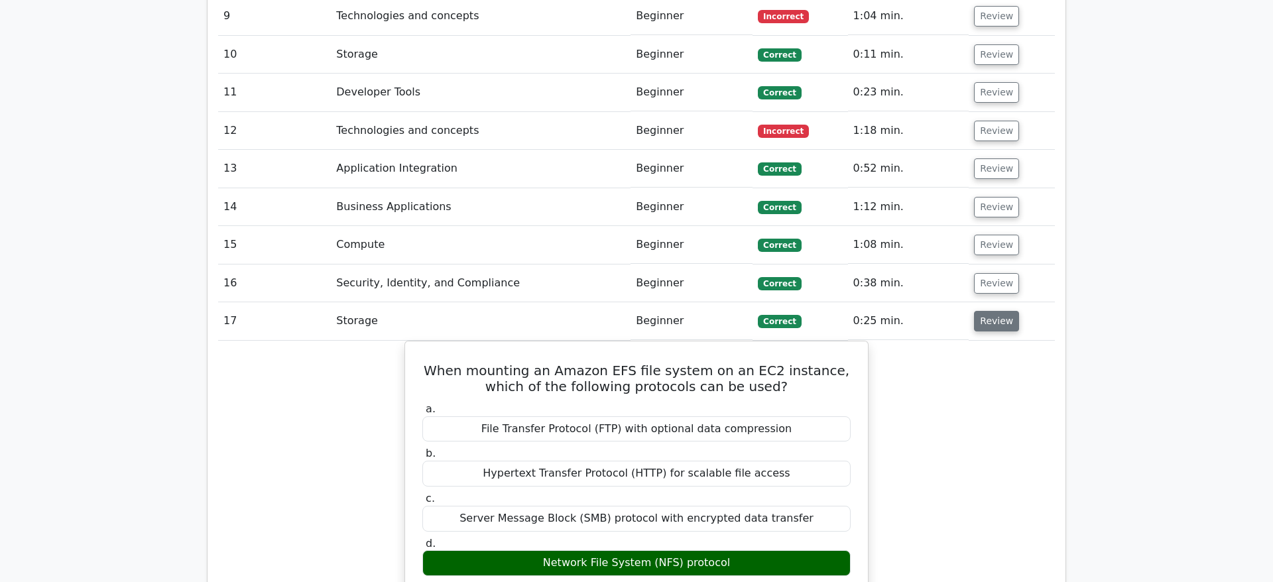
click at [1002, 311] on button "Review" at bounding box center [996, 321] width 45 height 21
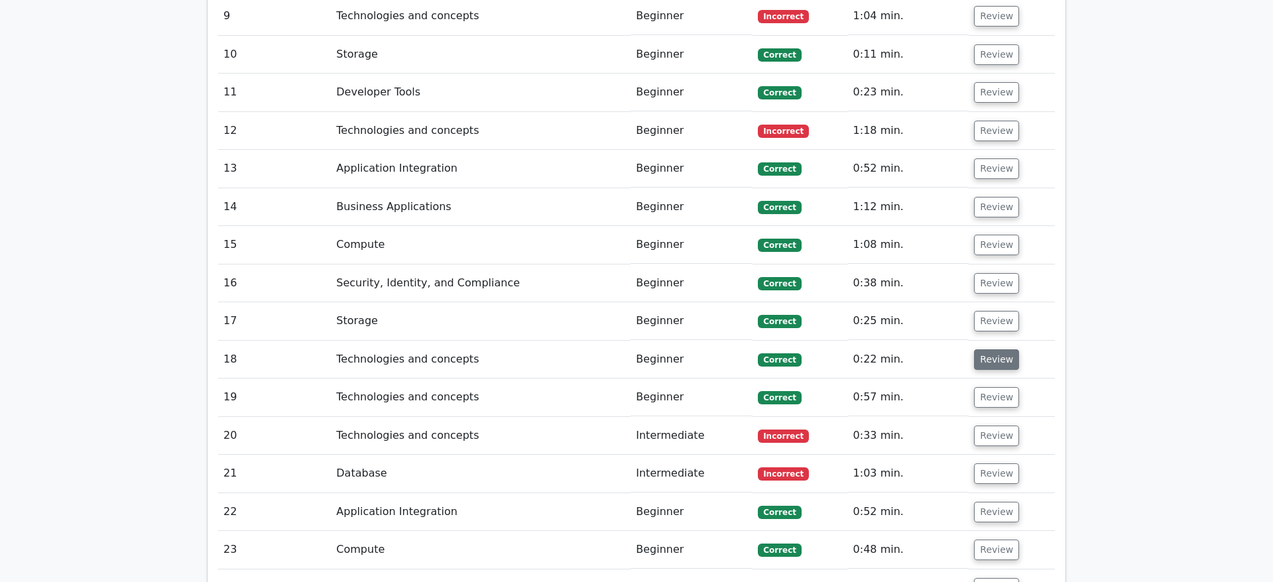
click at [991, 349] on button "Review" at bounding box center [996, 359] width 45 height 21
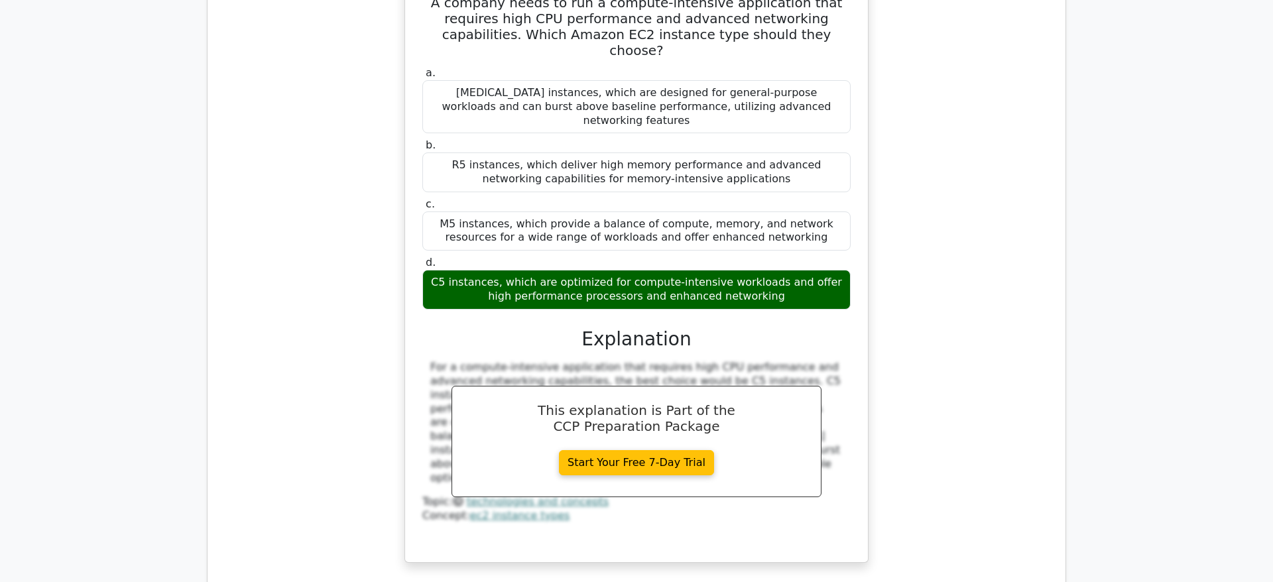
scroll to position [1894, 0]
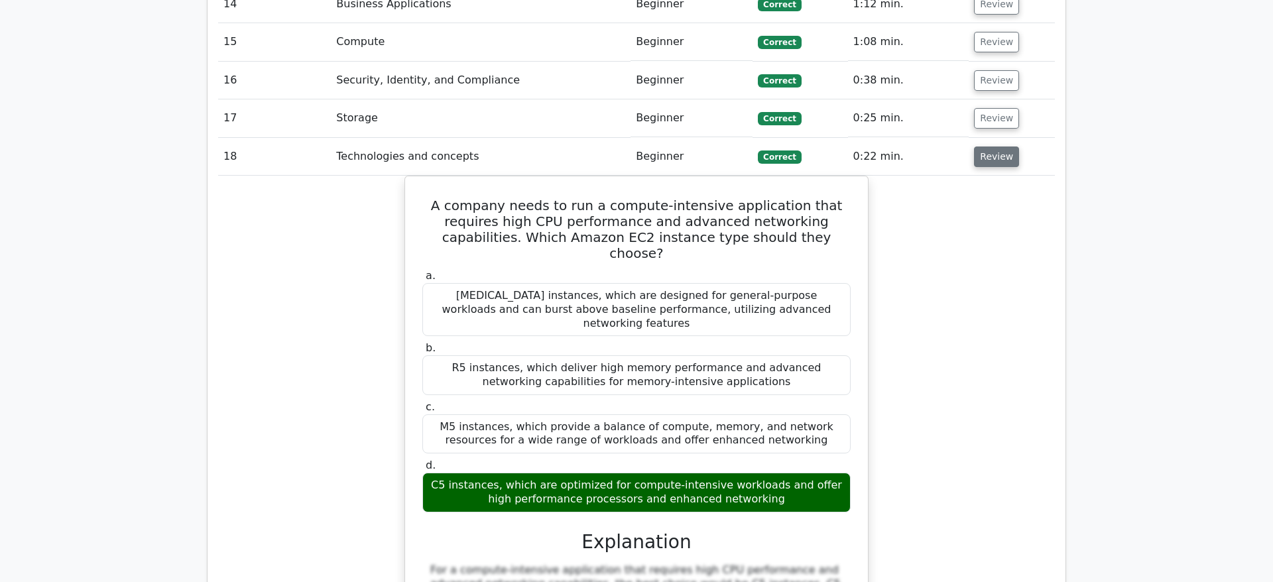
click at [999, 147] on button "Review" at bounding box center [996, 157] width 45 height 21
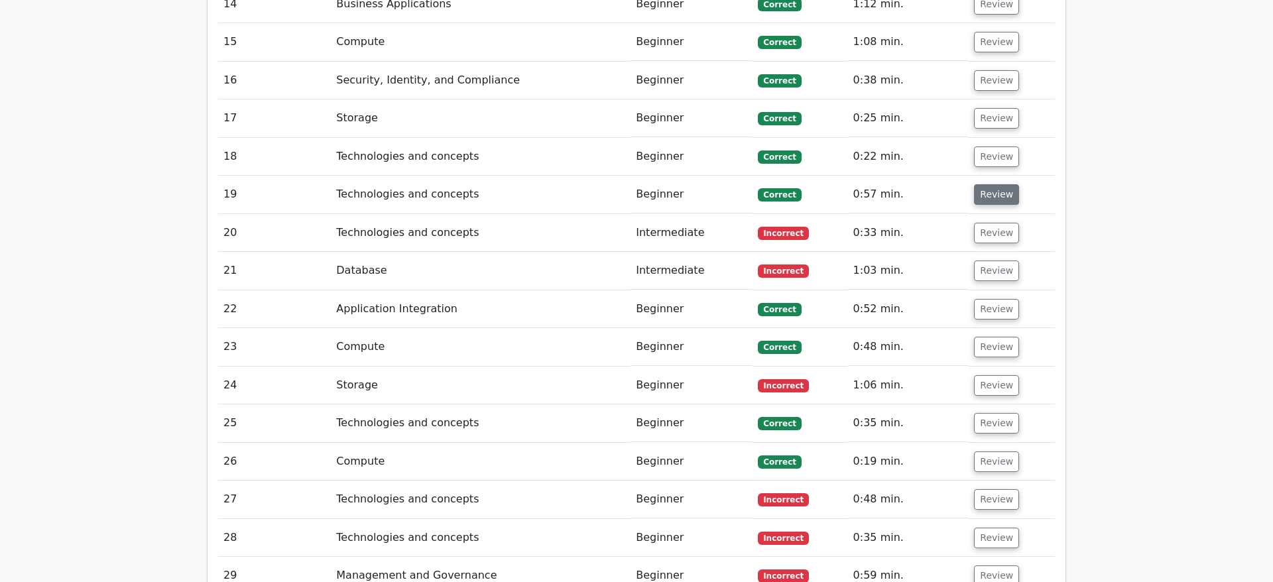
click at [984, 184] on button "Review" at bounding box center [996, 194] width 45 height 21
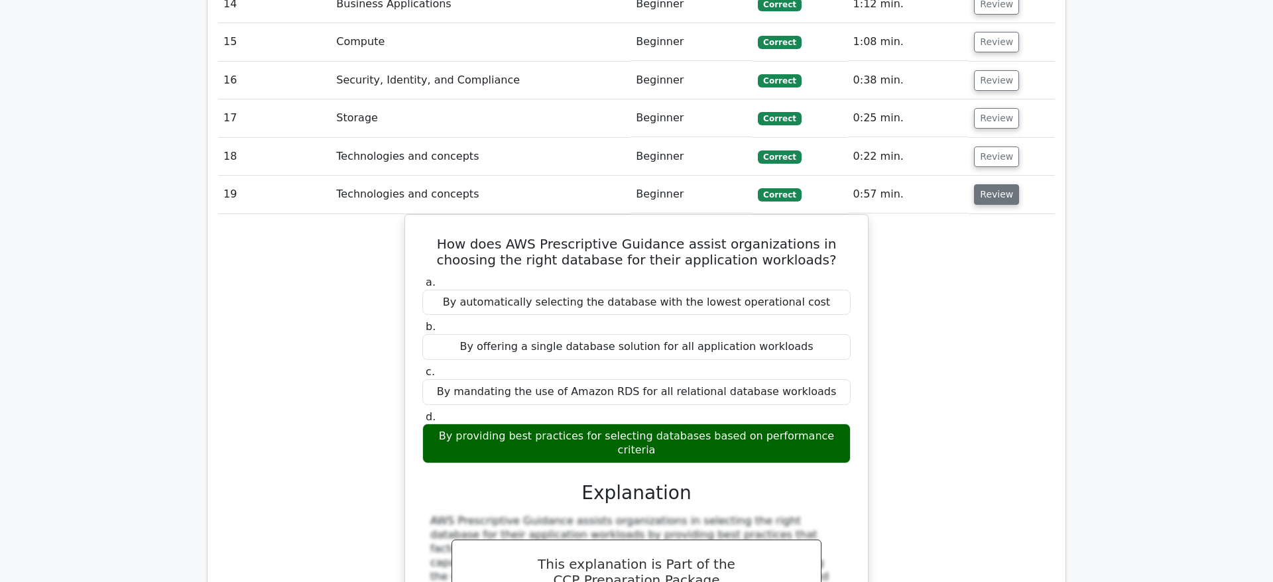
click at [1003, 184] on button "Review" at bounding box center [996, 194] width 45 height 21
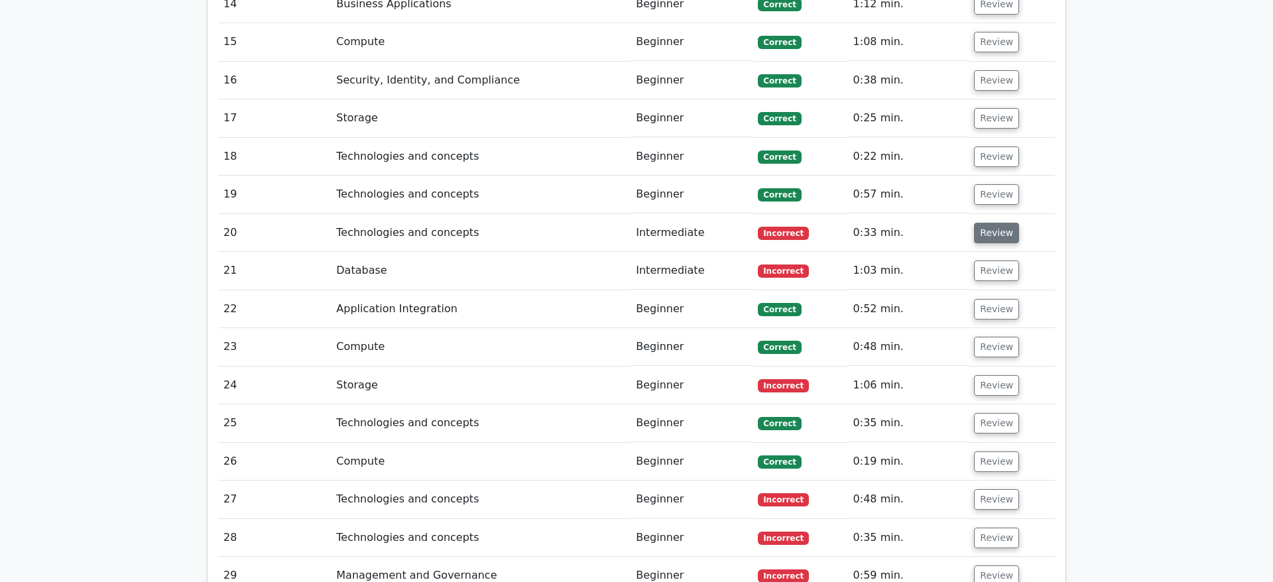
click at [995, 223] on button "Review" at bounding box center [996, 233] width 45 height 21
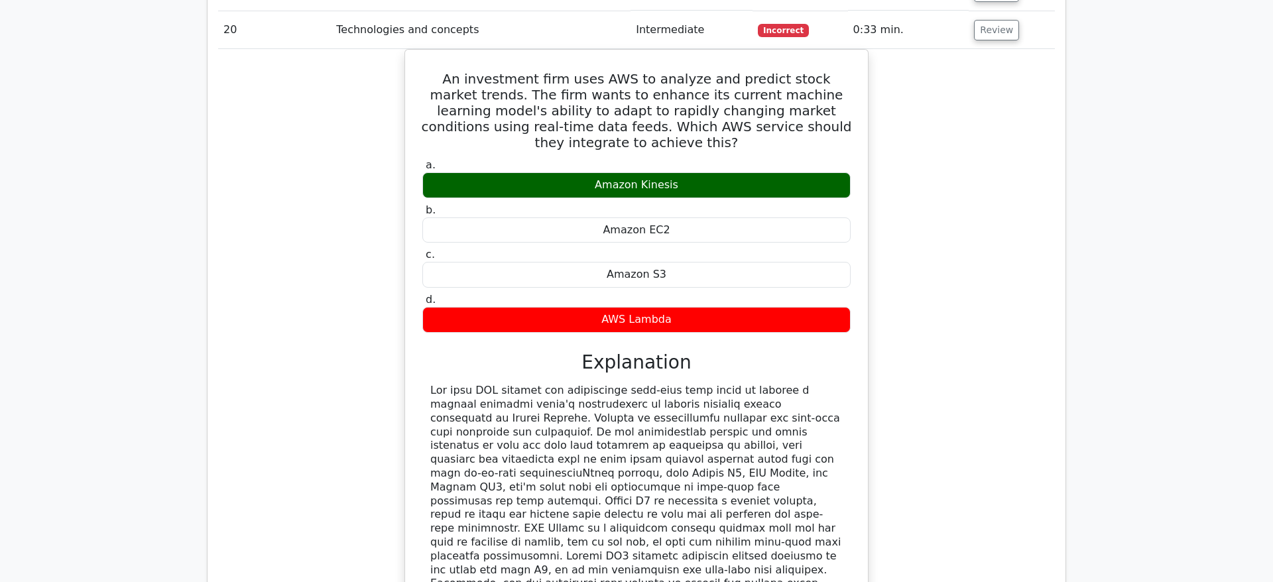
scroll to position [1962, 0]
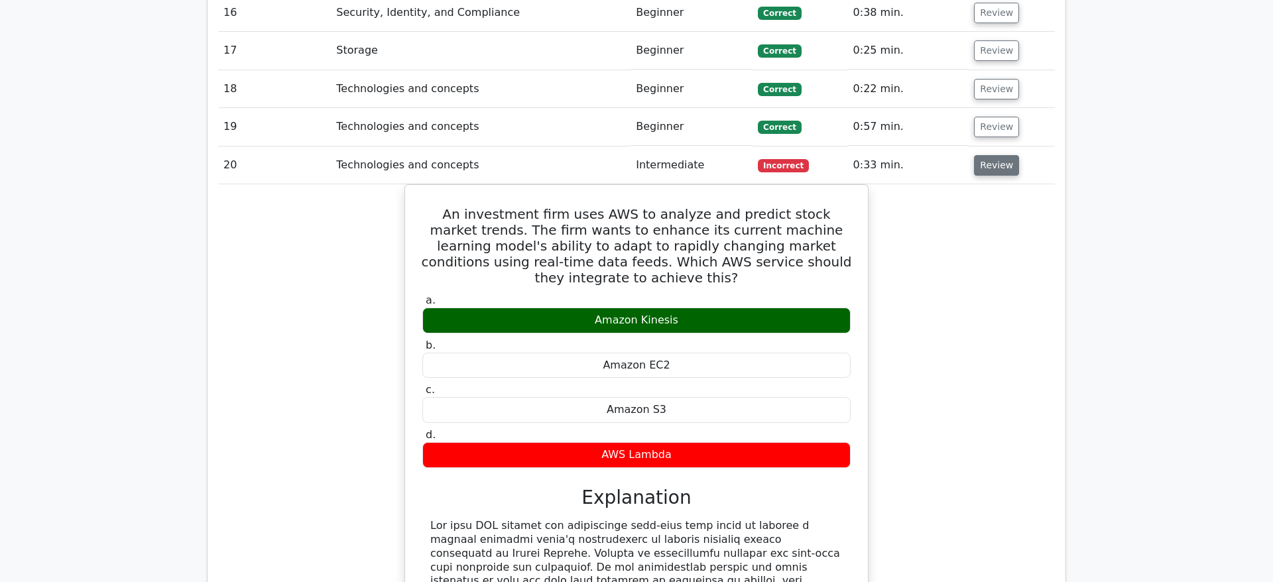
click at [991, 155] on button "Review" at bounding box center [996, 165] width 45 height 21
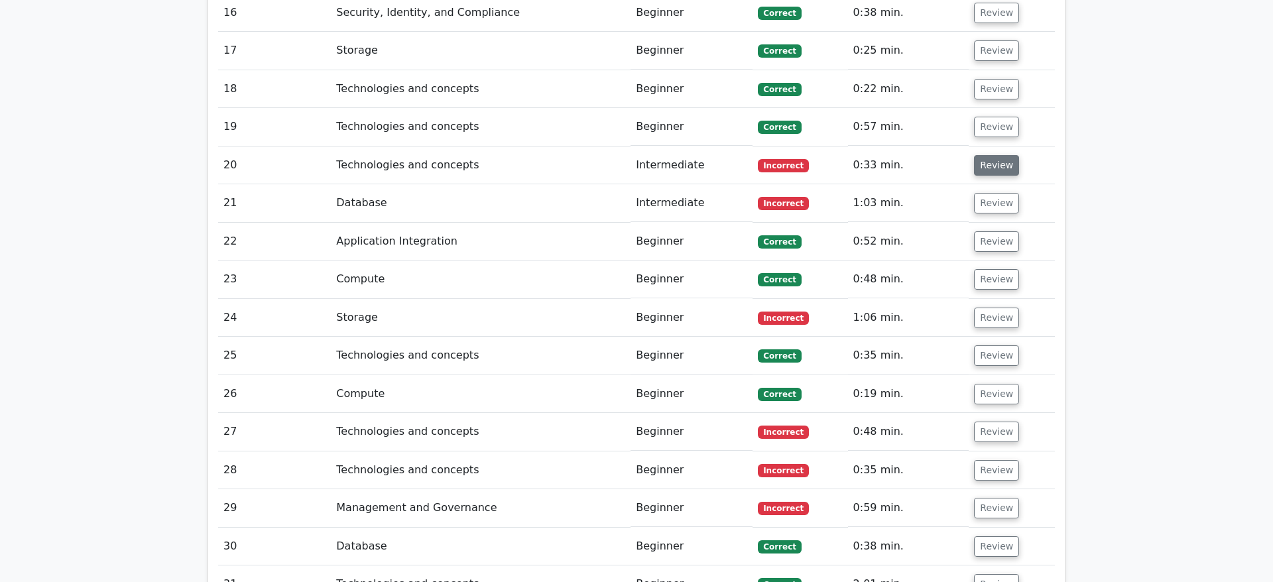
click at [999, 155] on button "Review" at bounding box center [996, 165] width 45 height 21
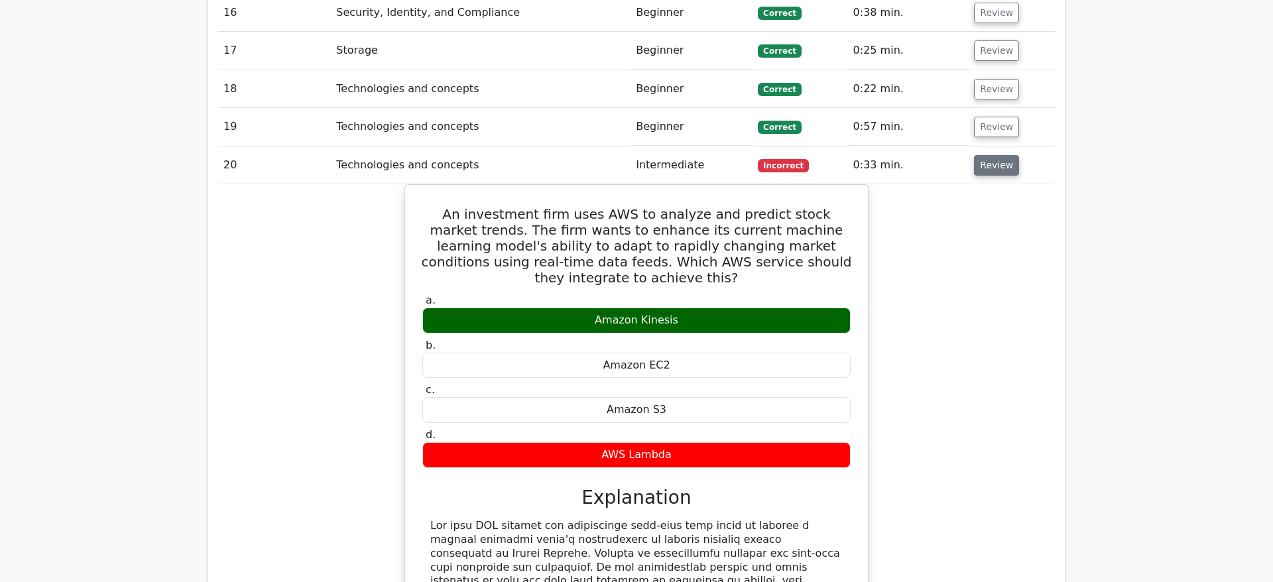
click at [985, 155] on button "Review" at bounding box center [996, 165] width 45 height 21
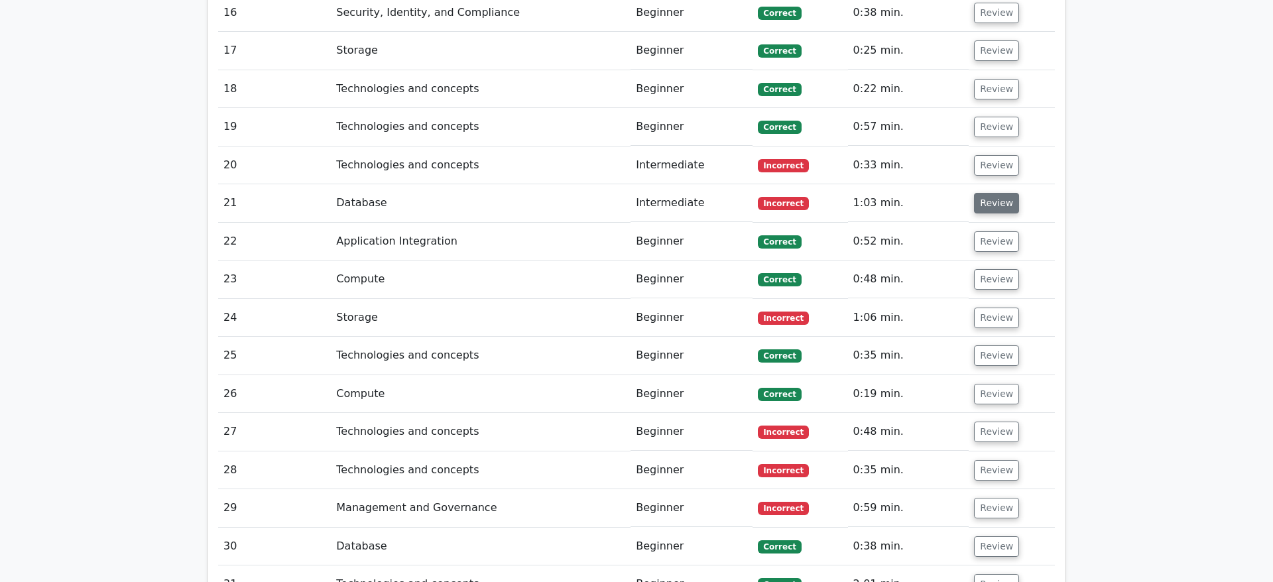
click at [993, 193] on button "Review" at bounding box center [996, 203] width 45 height 21
